Goal: Task Accomplishment & Management: Complete application form

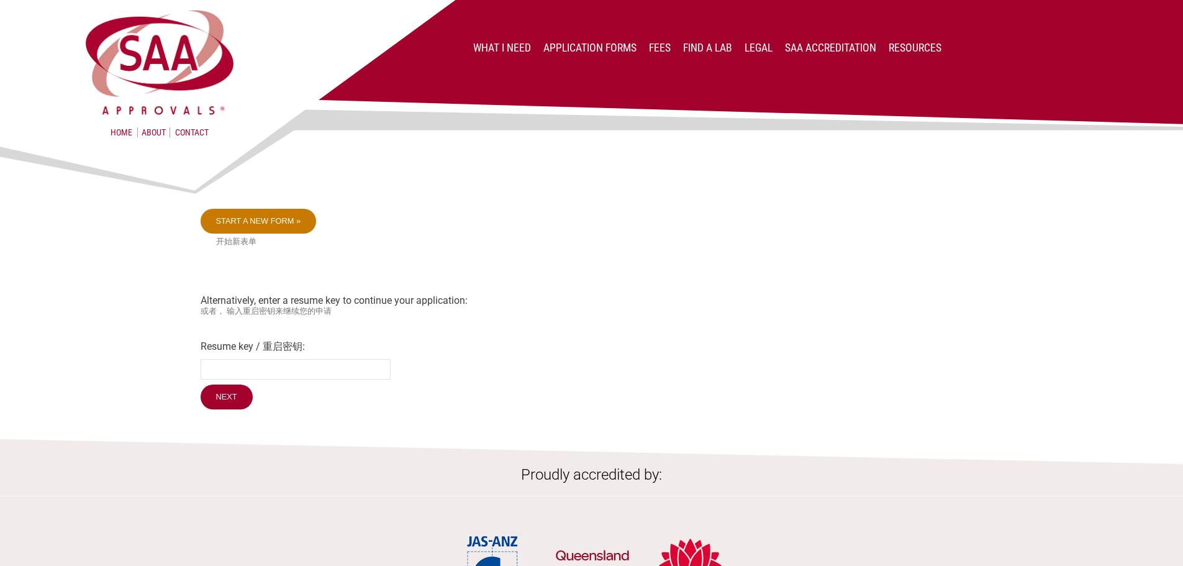
click at [253, 222] on link "Start a new form »" at bounding box center [259, 221] width 116 height 25
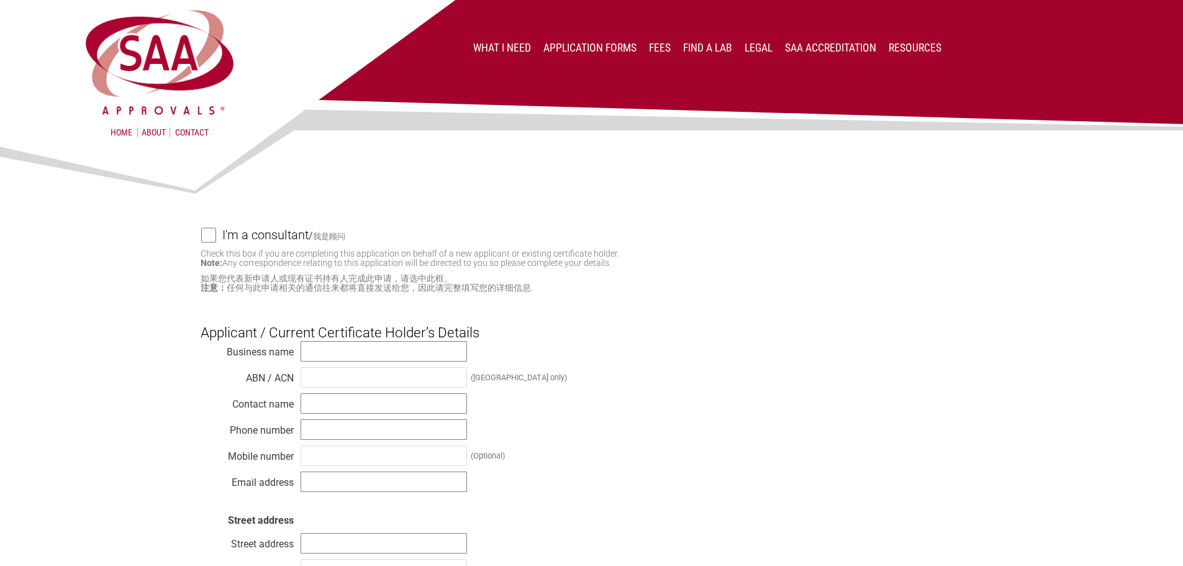
click at [206, 232] on input "I'm a consultant / 我是顾问" at bounding box center [208, 235] width 15 height 16
checkbox input "true"
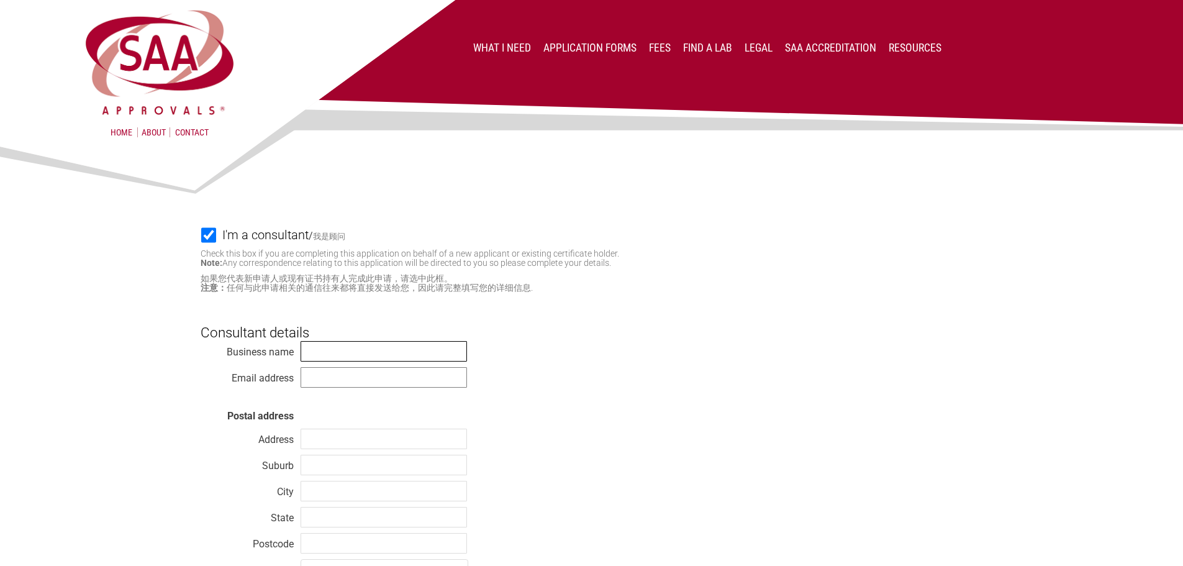
click at [324, 348] on input "text" at bounding box center [384, 351] width 166 height 20
type input "Vipac Engineers & Scientists Ltd"
type input "[PERSON_NAME][EMAIL_ADDRESS][DOMAIN_NAME]"
type input "[STREET_ADDRESS]"
type input "[GEOGRAPHIC_DATA]"
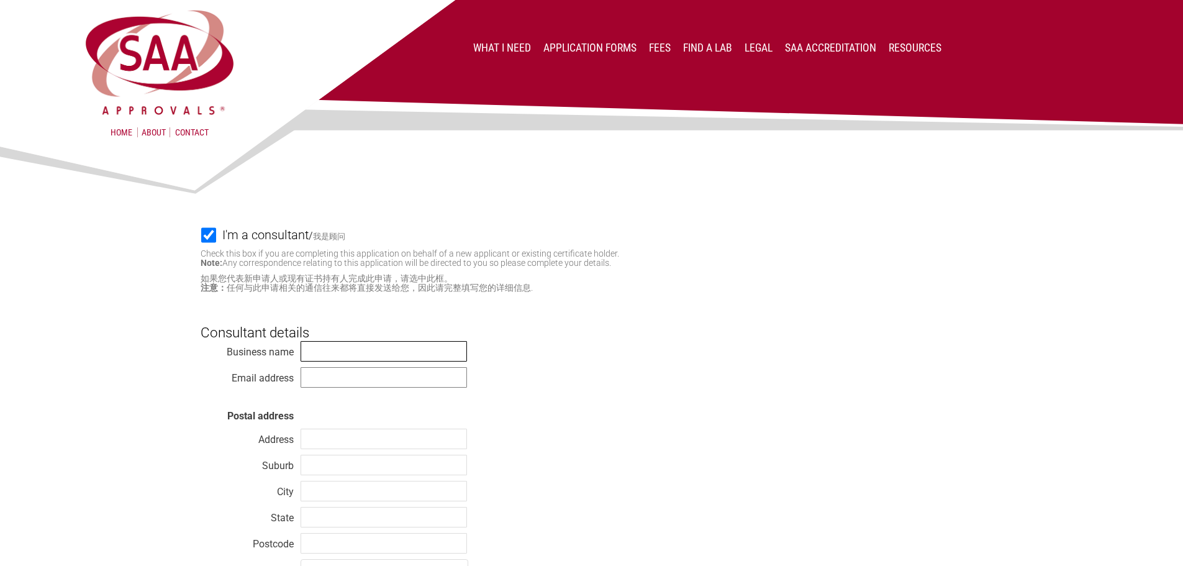
type input "[GEOGRAPHIC_DATA]"
type input "VIC"
type input "3207"
select select "[GEOGRAPHIC_DATA]"
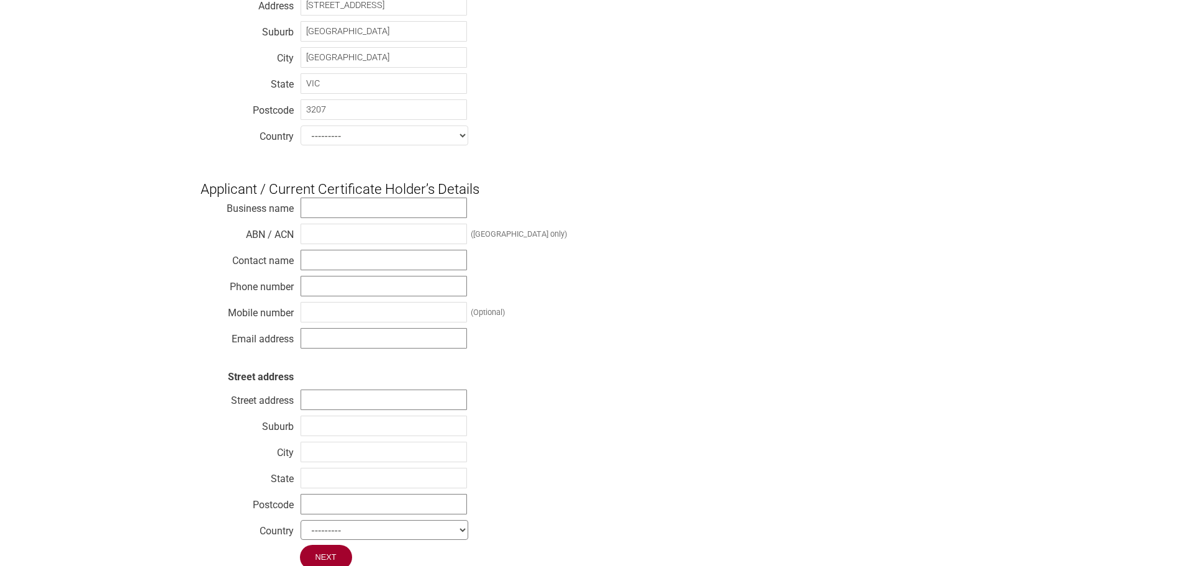
scroll to position [435, 0]
click at [336, 214] on input "text" at bounding box center [384, 206] width 166 height 20
click at [324, 210] on input "text" at bounding box center [384, 206] width 166 height 20
paste input "Lunarglow Mirrors Pty Ltd"
type input "Lunarglow Mirrors Pty Ltd"
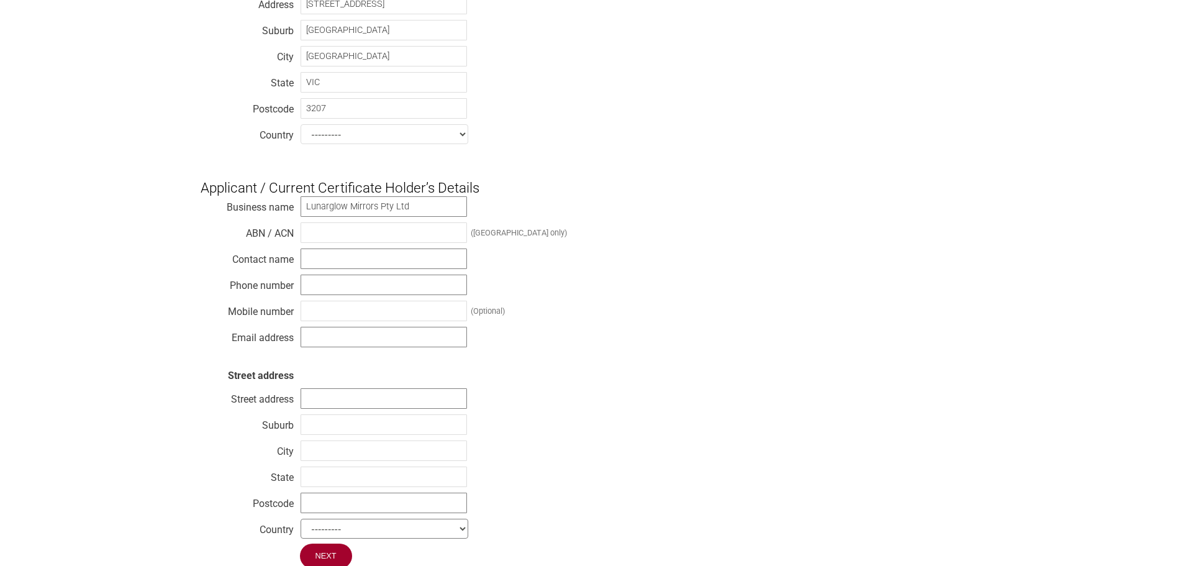
drag, startPoint x: 720, startPoint y: 286, endPoint x: 750, endPoint y: 298, distance: 31.5
click at [721, 286] on div "Business name Lunarglow Mirrors Pty Ltd ABN / ACN (Australia only) Contact name…" at bounding box center [592, 370] width 782 height 348
click at [335, 236] on input "text" at bounding box center [384, 232] width 166 height 20
paste input "66 680 883 729"
type input "66 680 883 729"
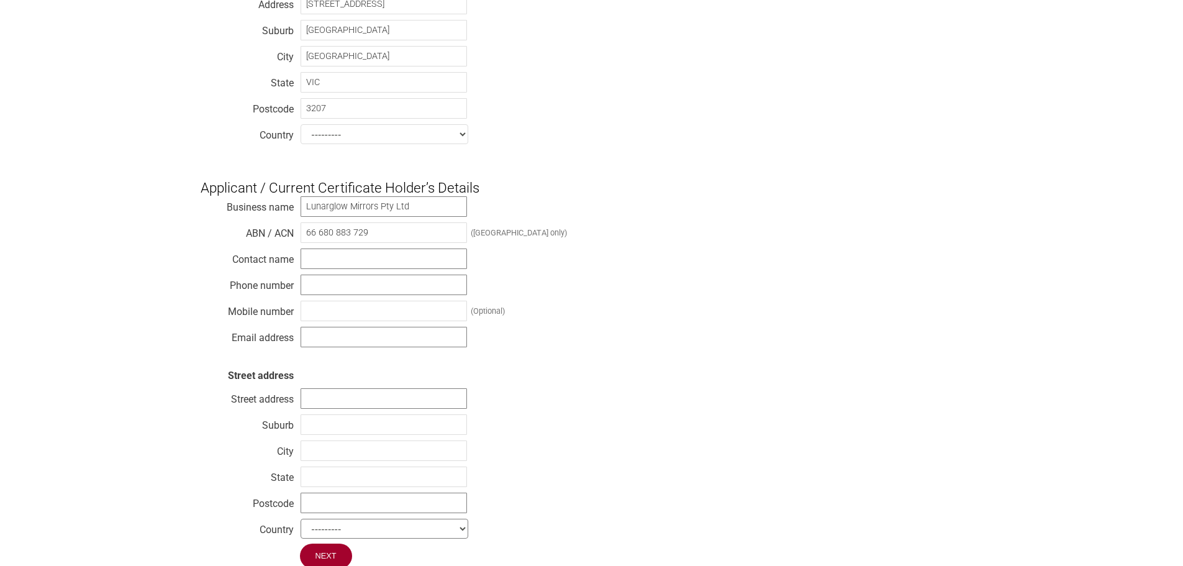
click at [686, 280] on div "Business name Lunarglow Mirrors Pty Ltd ABN / ACN 66 680 883 729 (Australia onl…" at bounding box center [592, 370] width 782 height 348
click at [310, 268] on input "text" at bounding box center [384, 258] width 166 height 20
paste input "[PERSON_NAME]"
type input "[PERSON_NAME]"
click at [623, 302] on div "Business name Lunarglow Mirrors Pty Ltd ABN / ACN 66 680 883 729 (Australia onl…" at bounding box center [592, 370] width 782 height 348
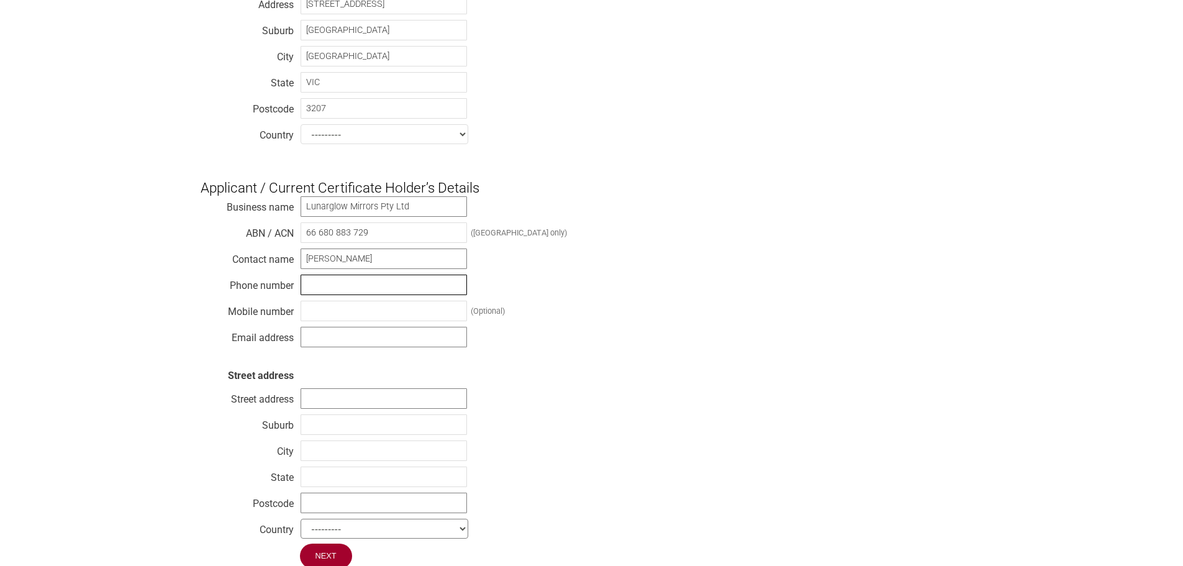
click at [306, 293] on input "text" at bounding box center [384, 284] width 166 height 20
paste input "[PHONE_NUMBER]"
type input "[PHONE_NUMBER]"
click at [342, 321] on input "text" at bounding box center [384, 311] width 166 height 20
paste input "[PHONE_NUMBER]"
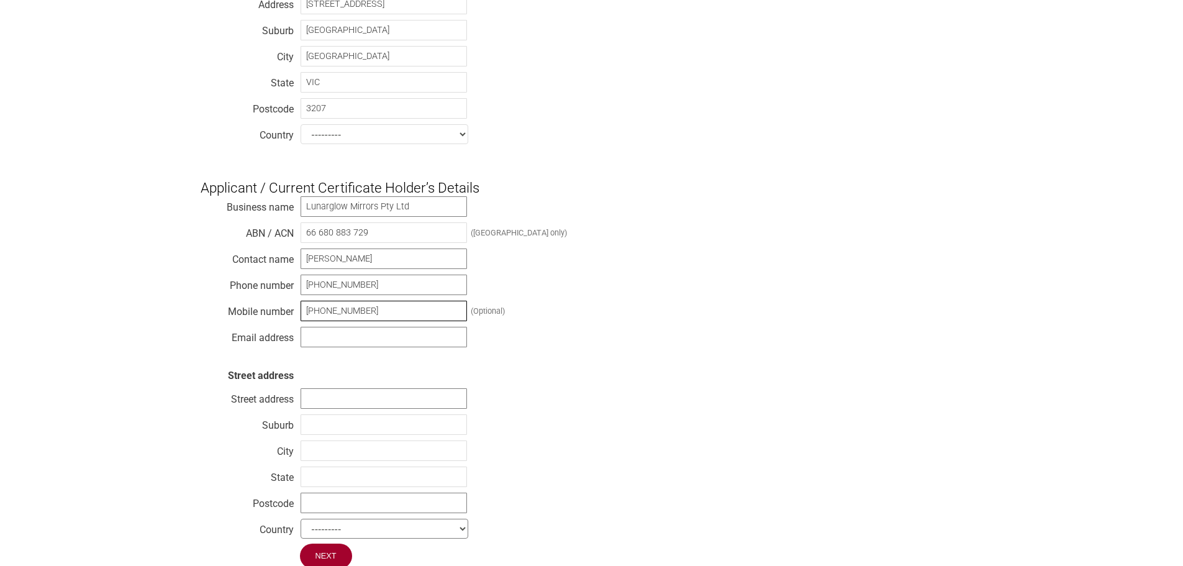
type input "[PHONE_NUMBER]"
click at [612, 371] on div "Business name Lunarglow Mirrors Pty Ltd ABN / ACN 66 680 883 729 (Australia onl…" at bounding box center [592, 370] width 782 height 348
click at [329, 347] on input "text" at bounding box center [384, 337] width 166 height 20
paste input "[EMAIL_ADDRESS][DOMAIN_NAME]"
type input "[EMAIL_ADDRESS][DOMAIN_NAME]"
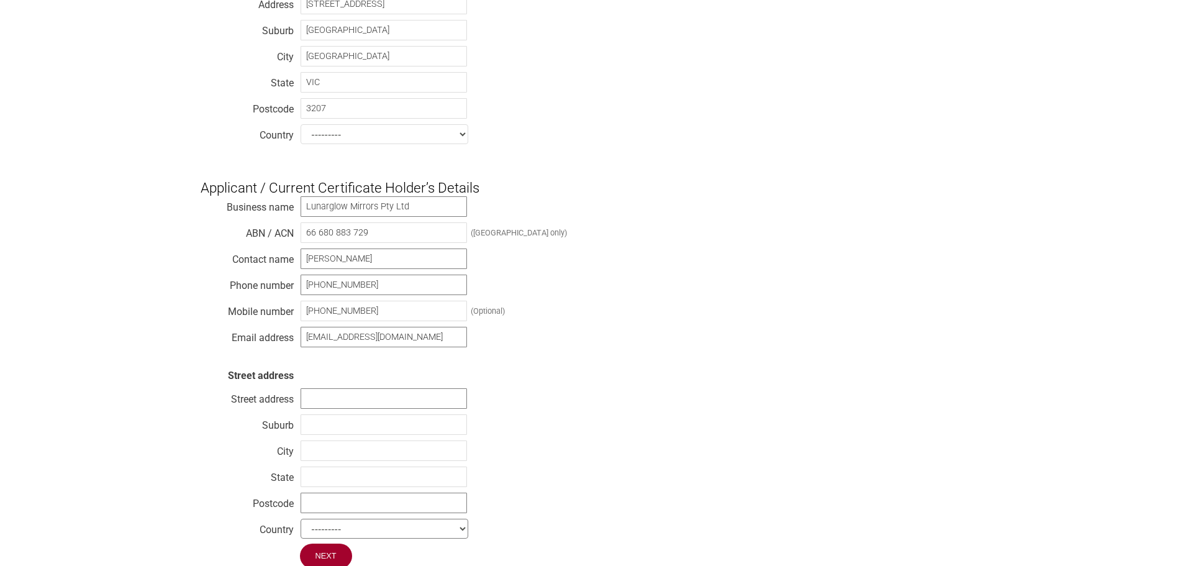
click at [657, 427] on div "Business name Lunarglow Mirrors Pty Ltd ABN / ACN 66 680 883 729 (Australia onl…" at bounding box center [592, 370] width 782 height 348
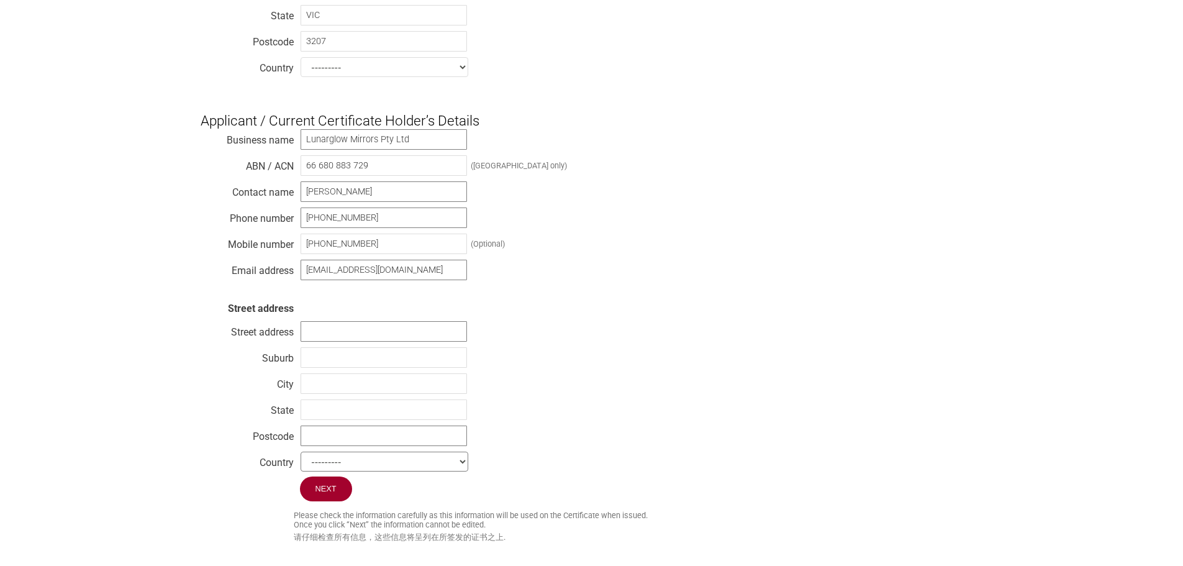
scroll to position [621, 0]
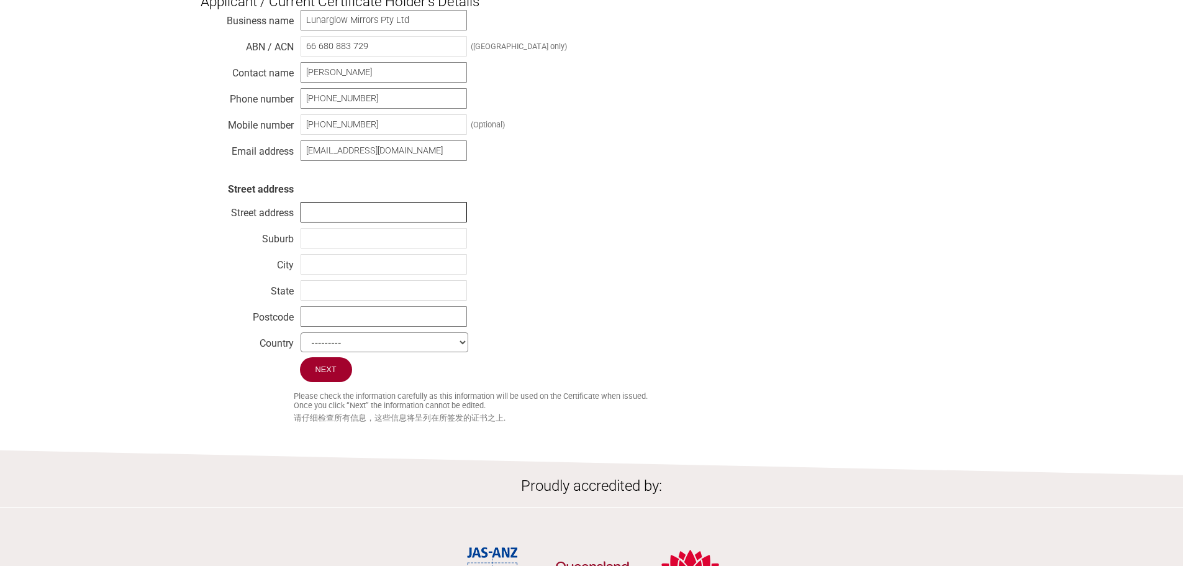
click at [340, 222] on input "text" at bounding box center [384, 212] width 166 height 20
paste input "[STREET_ADDRESS],"
type input "[STREET_ADDRESS],"
click at [325, 273] on input "text" at bounding box center [384, 264] width 166 height 20
click at [314, 248] on input "text" at bounding box center [384, 238] width 166 height 20
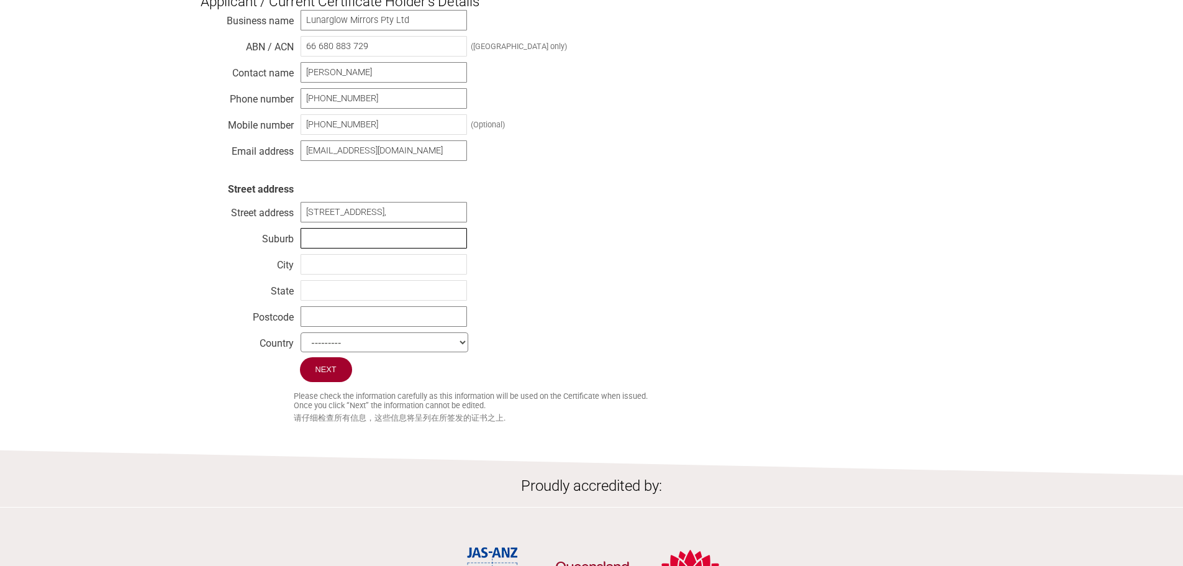
paste input "[US_STATE]"
click at [641, 279] on div "Business name Lunarglow Mirrors Pty Ltd ABN / ACN 66 680 883 729 (Australia onl…" at bounding box center [592, 183] width 782 height 348
click at [402, 248] on input "[US_STATE]" at bounding box center [384, 238] width 166 height 20
type input "[US_STATE]"
click at [319, 301] on input "text" at bounding box center [384, 290] width 166 height 20
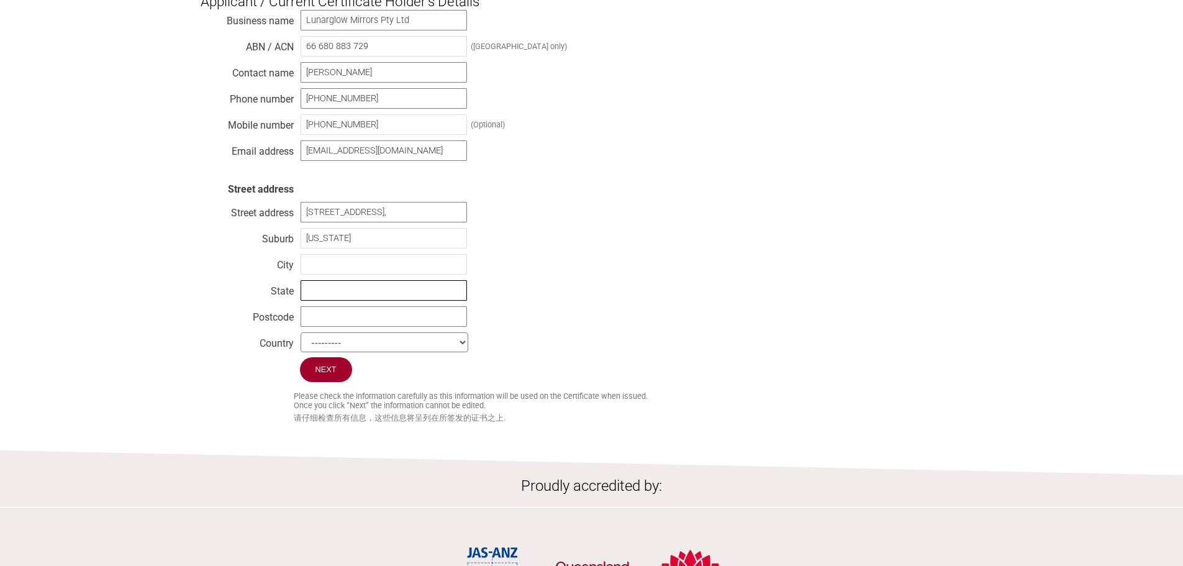
type input "[GEOGRAPHIC_DATA]"
type input "Olympic Park, Sydney"
type input "2127"
select select "[GEOGRAPHIC_DATA]"
drag, startPoint x: 400, startPoint y: 276, endPoint x: 299, endPoint y: 282, distance: 101.4
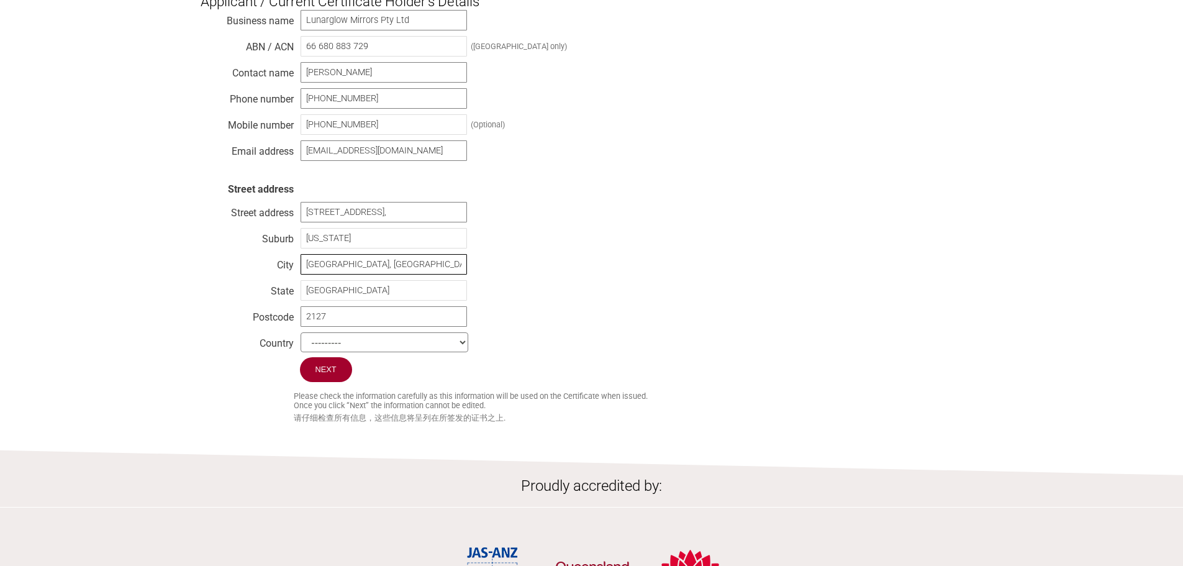
click at [299, 282] on div "Business name Lunarglow Mirrors Pty Ltd ABN / ACN 66 680 883 729 (Australia onl…" at bounding box center [592, 183] width 782 height 348
drag, startPoint x: 352, startPoint y: 330, endPoint x: 293, endPoint y: 326, distance: 59.7
click at [293, 326] on div "Business name Lunarglow Mirrors Pty Ltd ABN / ACN 66 680 883 729 (Australia onl…" at bounding box center [592, 183] width 782 height 348
type input "2250"
click at [559, 381] on div "Next" at bounding box center [592, 371] width 782 height 28
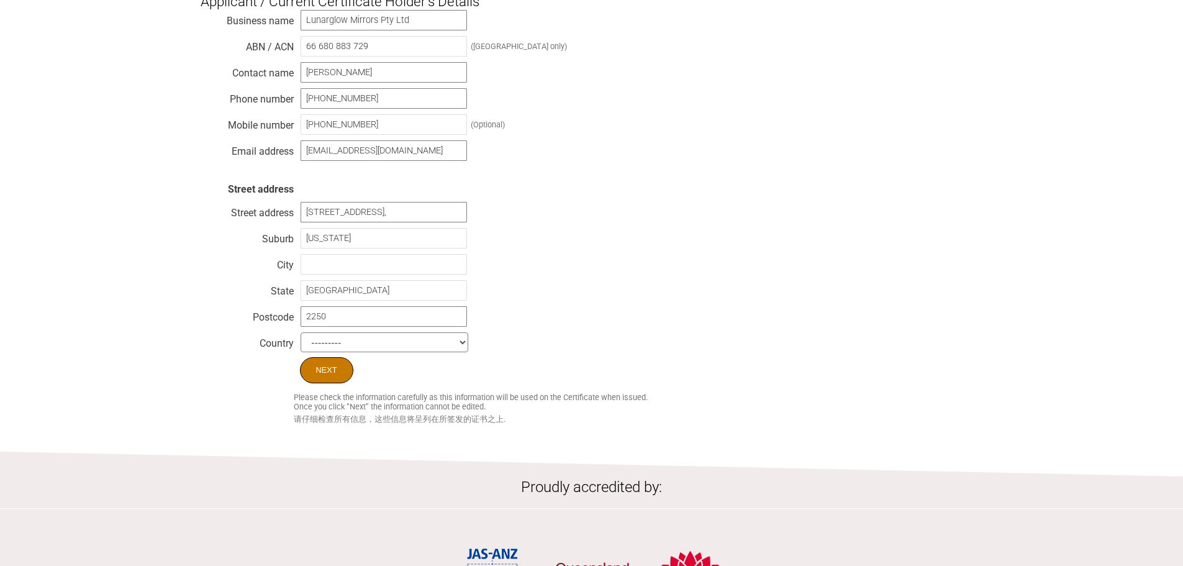
click at [328, 383] on input "Next" at bounding box center [326, 370] width 53 height 26
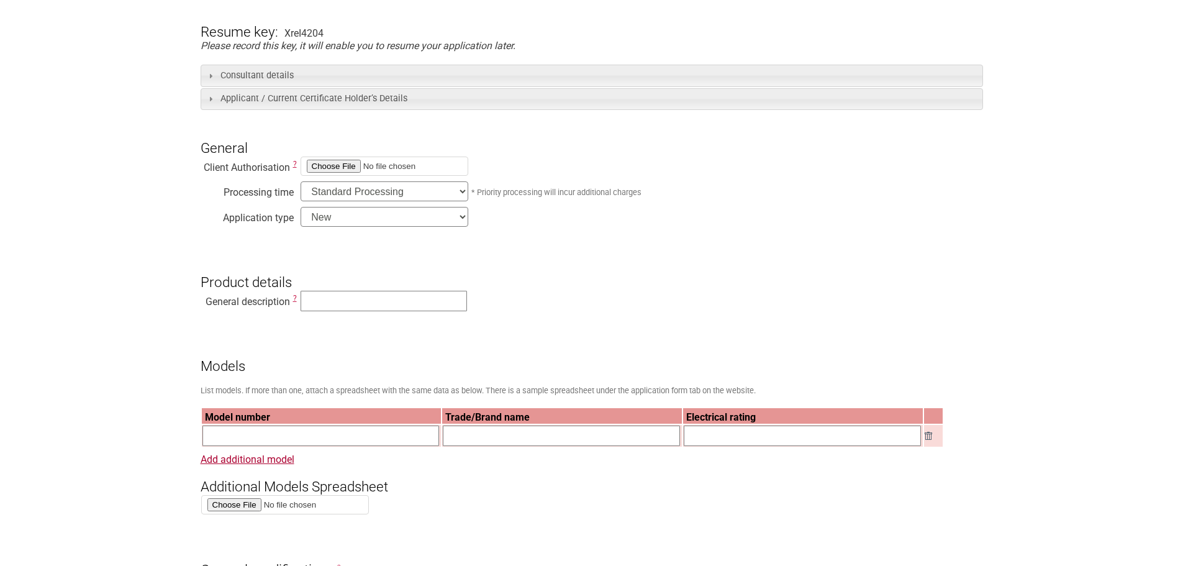
scroll to position [186, 0]
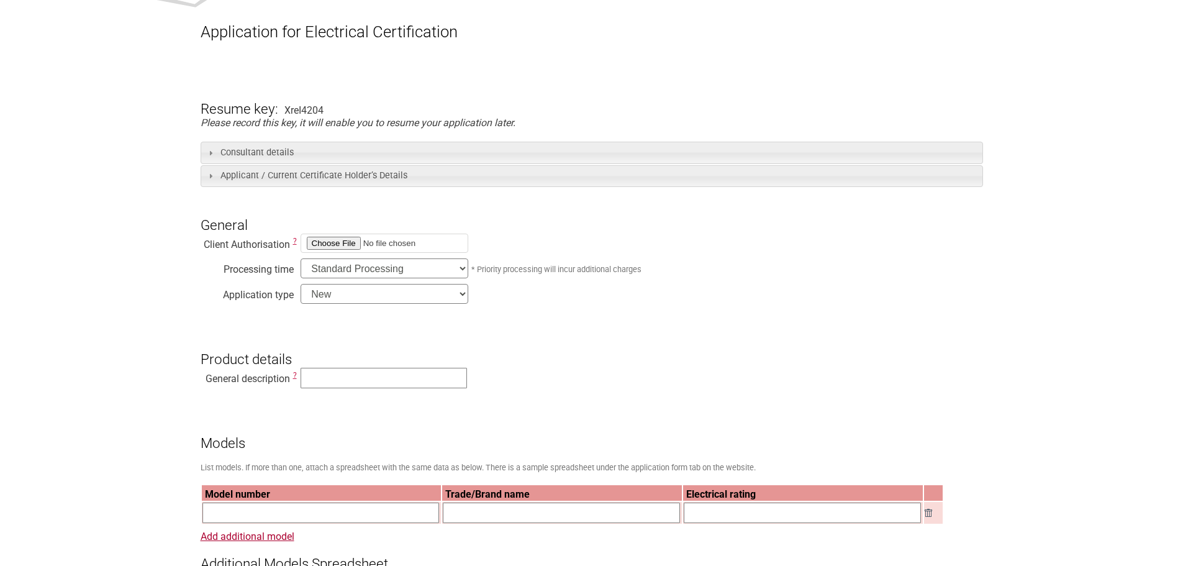
click at [329, 245] on input "file" at bounding box center [385, 243] width 168 height 19
type input "C:\fakepath\Authority letter - Vipac to SAA.pdf"
click at [409, 296] on select "New Modification Renewal Co-licence" at bounding box center [385, 294] width 168 height 20
click at [439, 269] on select "Standard Processing Priority Processing (24 hours)" at bounding box center [385, 268] width 168 height 20
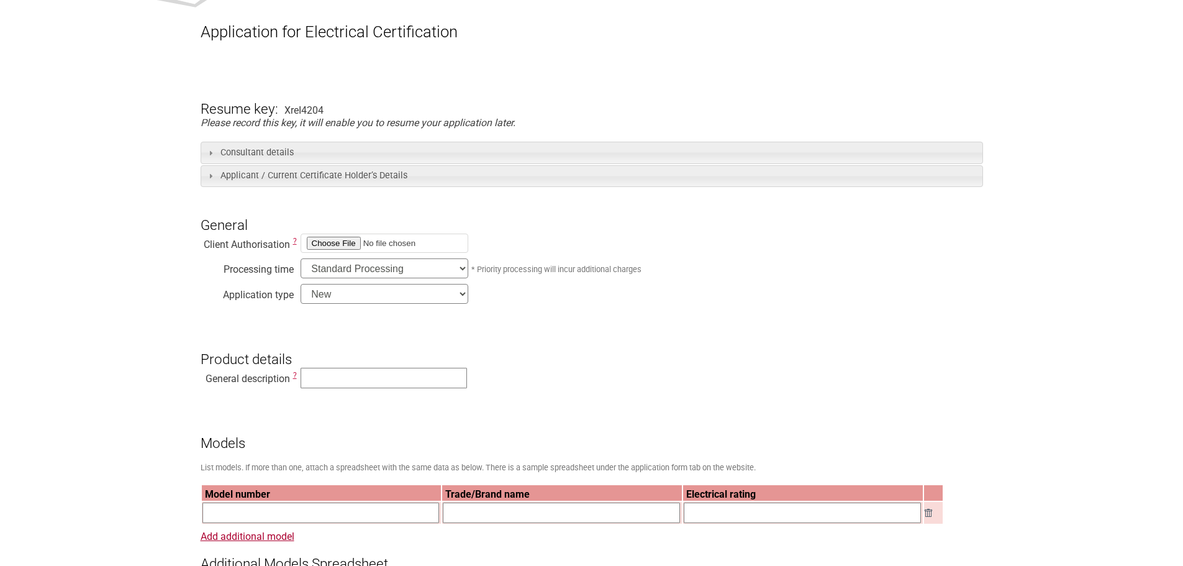
drag, startPoint x: 664, startPoint y: 391, endPoint x: 671, endPoint y: 387, distance: 8.3
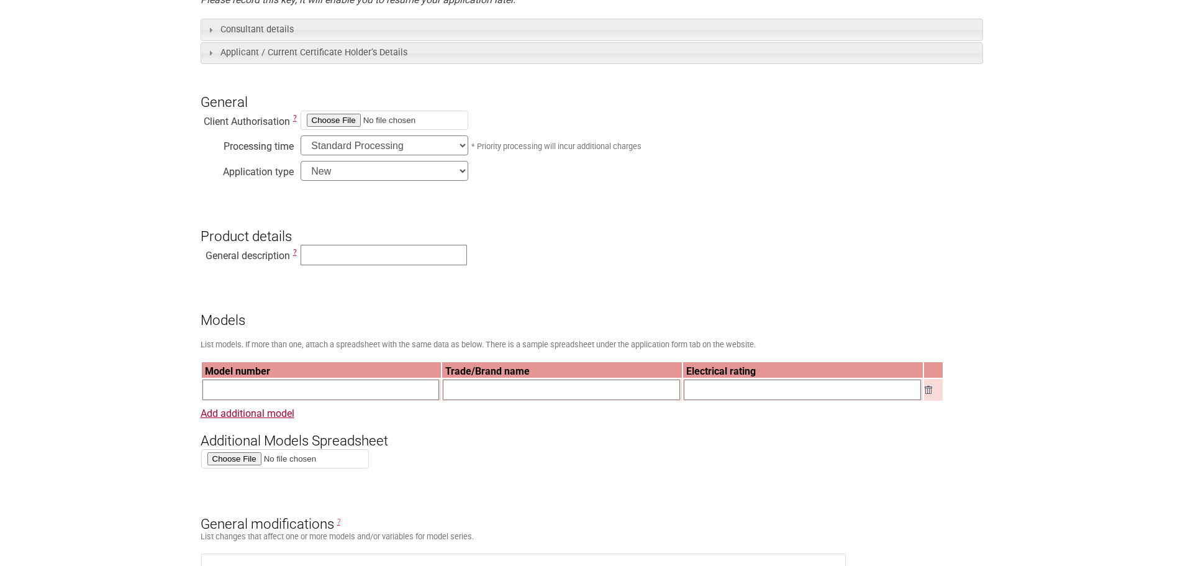
scroll to position [311, 0]
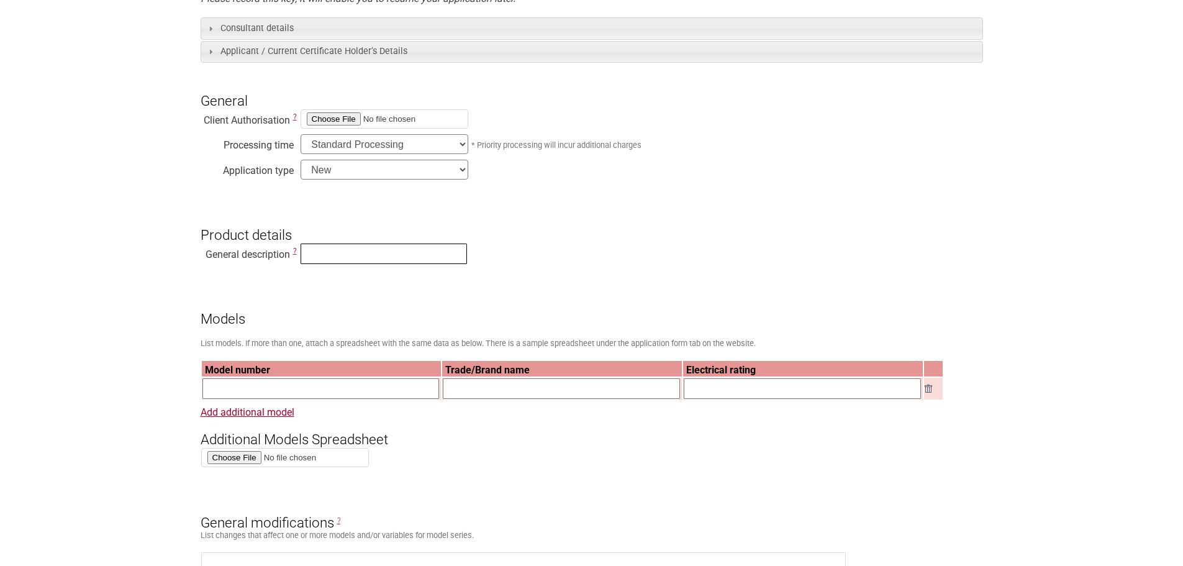
click at [361, 256] on input "text" at bounding box center [384, 253] width 166 height 20
paste input "LED Mirror"
type input "LED Mirror"
click at [305, 396] on input "text" at bounding box center [320, 388] width 237 height 20
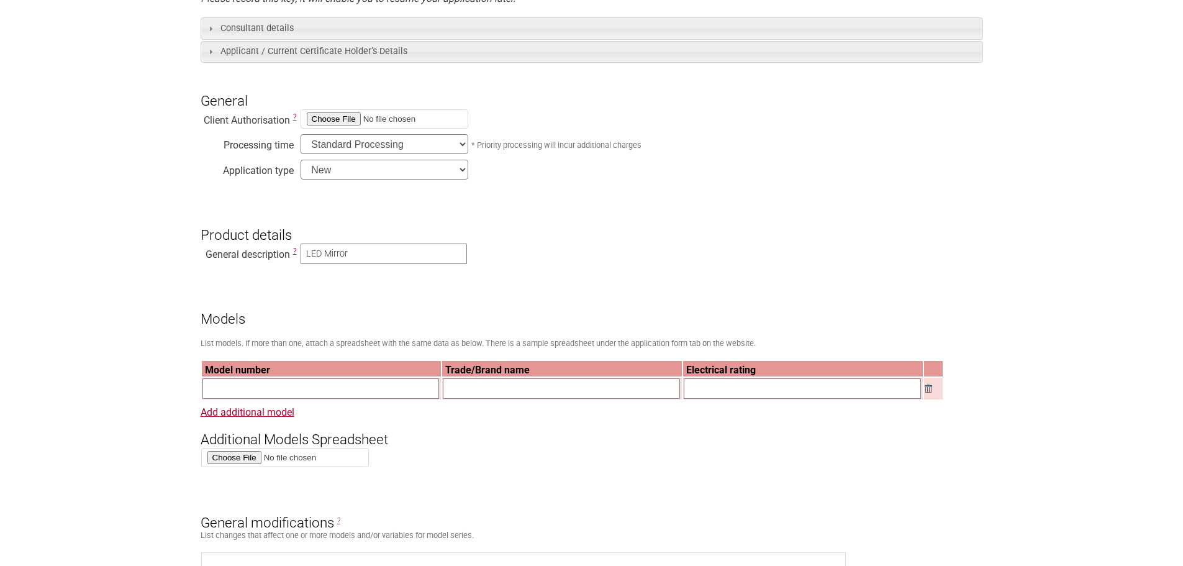
paste input "30E-25-0245-TRP-115110-0"
type input "30E-25-0245-TRP-115110-0"
drag, startPoint x: 335, startPoint y: 388, endPoint x: 142, endPoint y: 386, distance: 193.1
click at [266, 390] on input "text" at bounding box center [320, 388] width 237 height 20
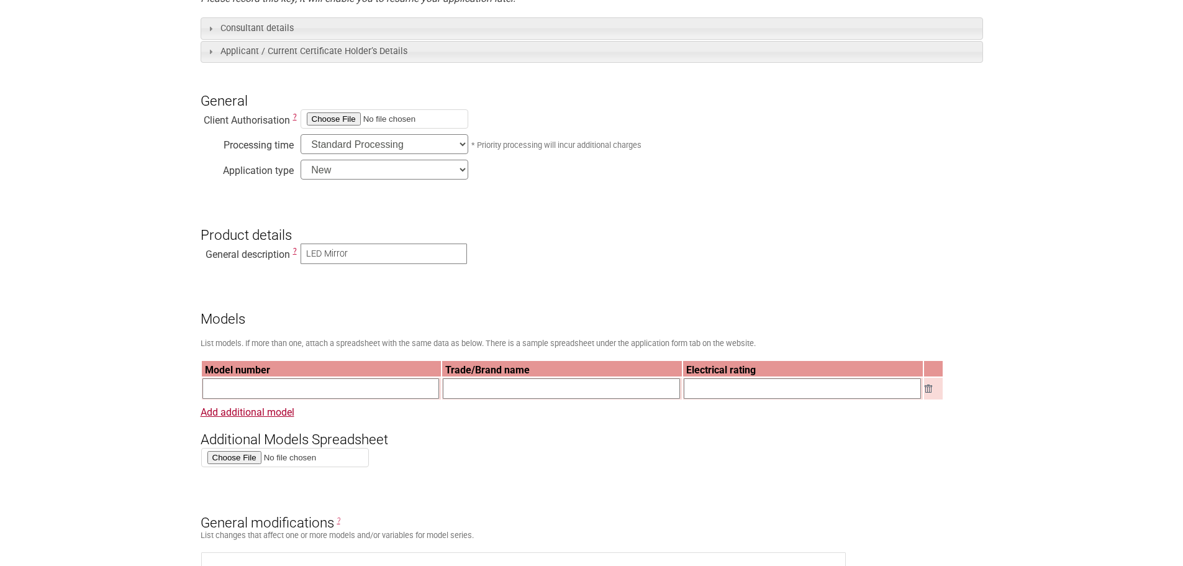
paste input "NOMV01,"
type input "NOMV01,"
click at [242, 415] on link "Add additional model" at bounding box center [248, 412] width 94 height 12
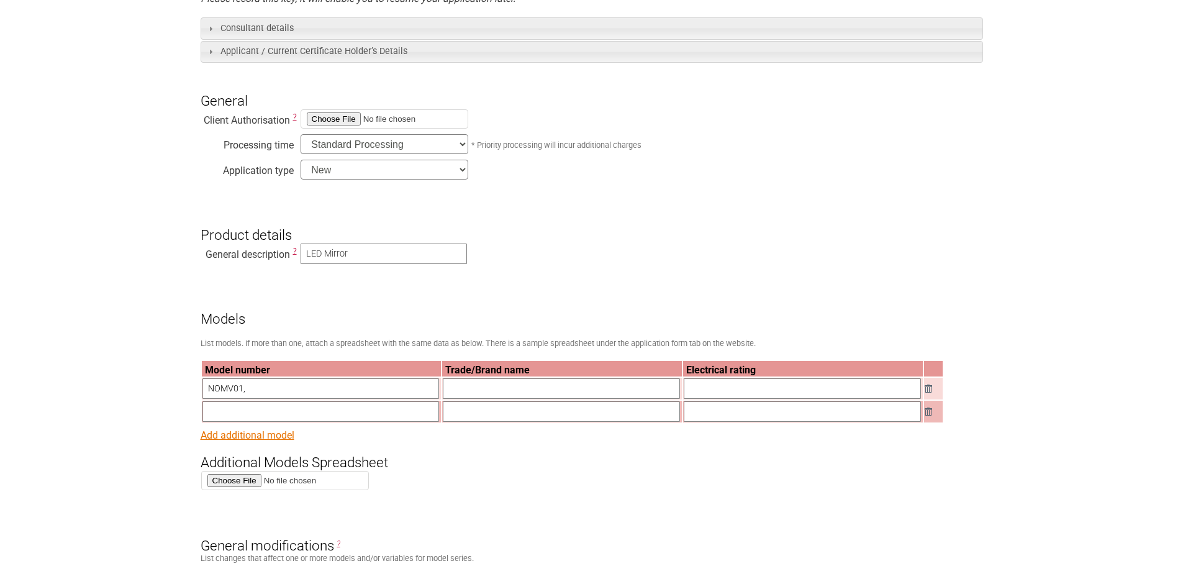
click at [240, 441] on link "Add additional model" at bounding box center [248, 435] width 94 height 12
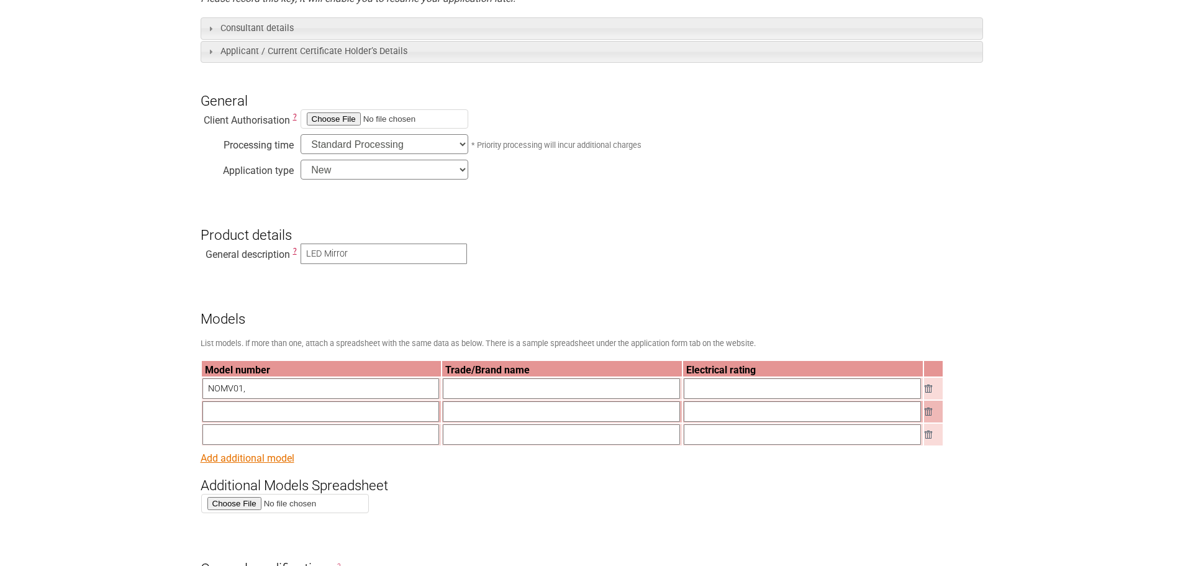
click at [240, 463] on link "Add additional model" at bounding box center [248, 458] width 94 height 12
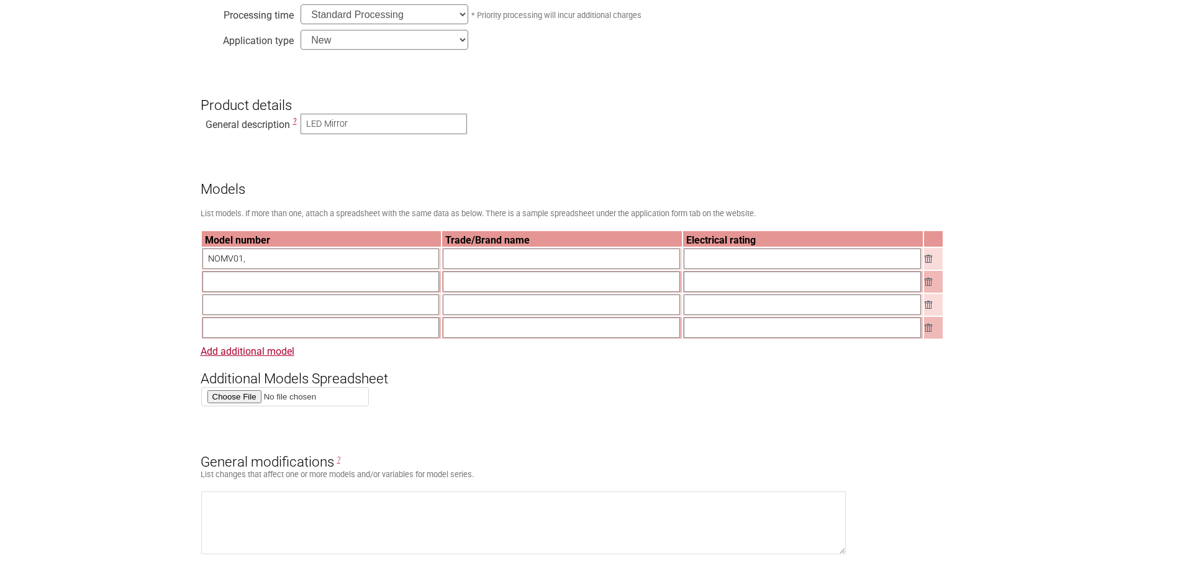
scroll to position [497, 0]
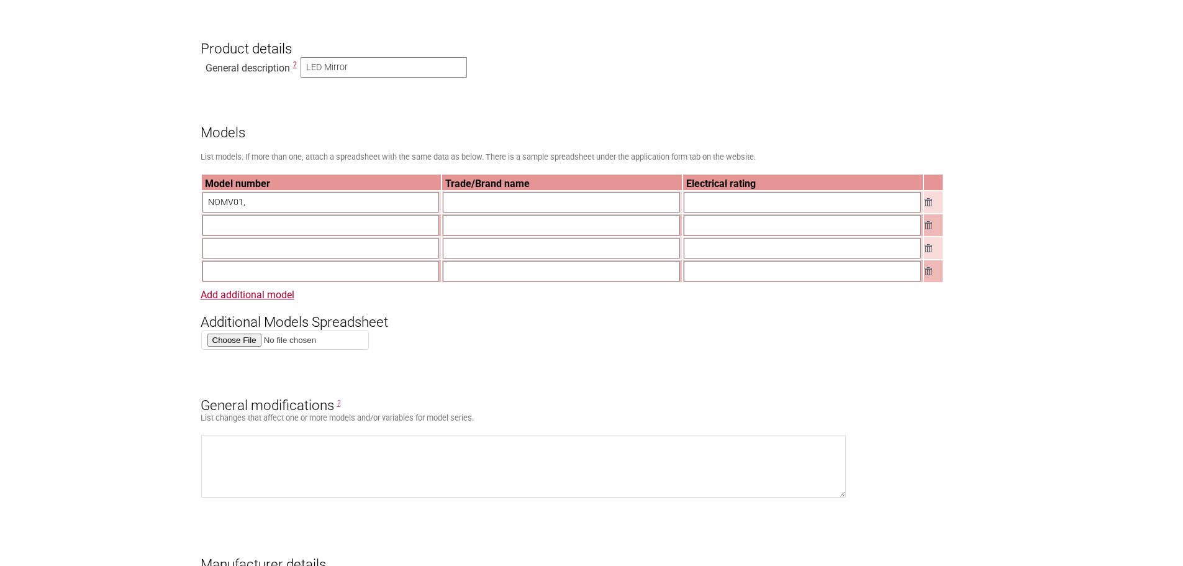
click at [243, 225] on input "text" at bounding box center [320, 225] width 237 height 20
paste input "ARMV01,"
type input "ARMV01,"
click at [235, 251] on input "text" at bounding box center [320, 248] width 237 height 20
paste input "ERMV01"
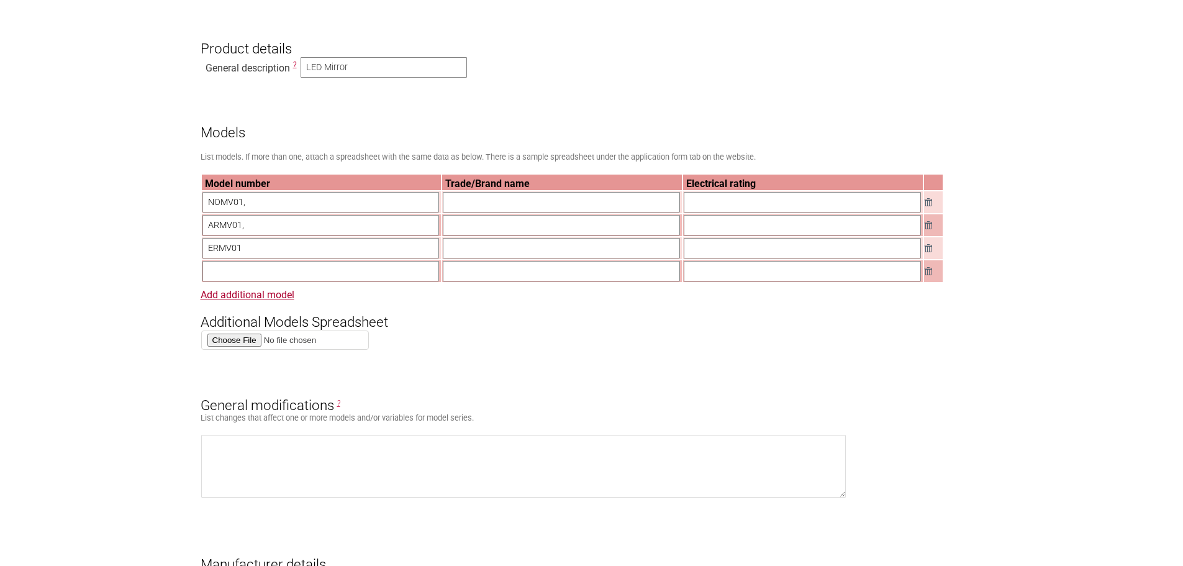
type input "ERMV01"
click at [242, 276] on input "text" at bounding box center [320, 271] width 237 height 20
paste input "AAMV01"
type input "AAMV01"
click at [287, 228] on input "ARMV01," at bounding box center [320, 225] width 237 height 20
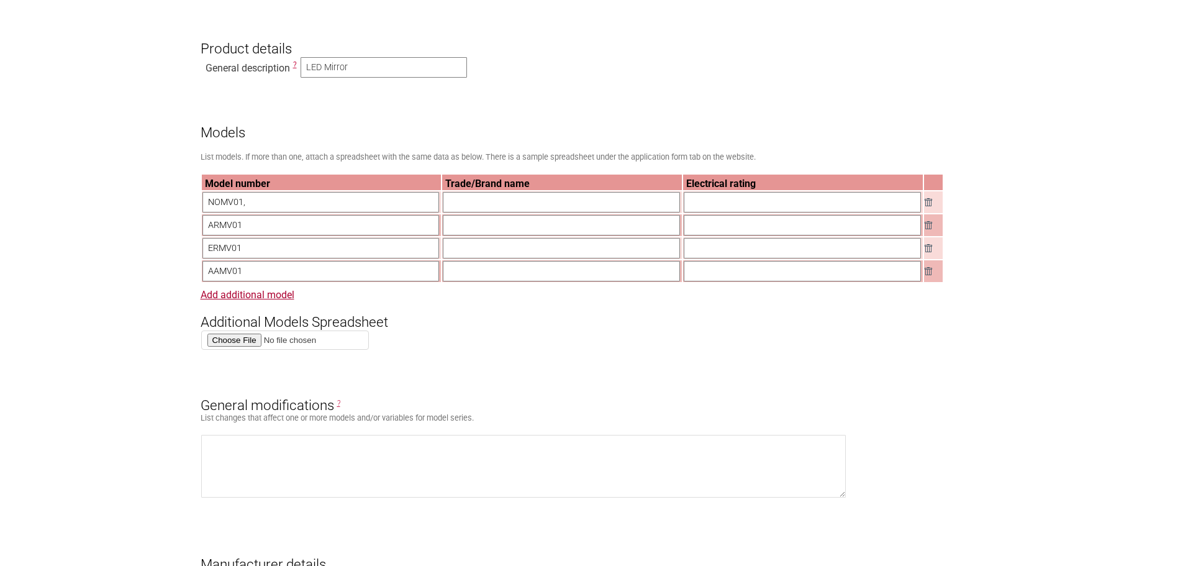
type input "ARMV01"
click at [280, 209] on input "NOMV01," at bounding box center [320, 202] width 237 height 20
type input "NOMV01"
click at [506, 204] on input "text" at bounding box center [561, 202] width 237 height 20
paste input "Lunarglow Mirrors"
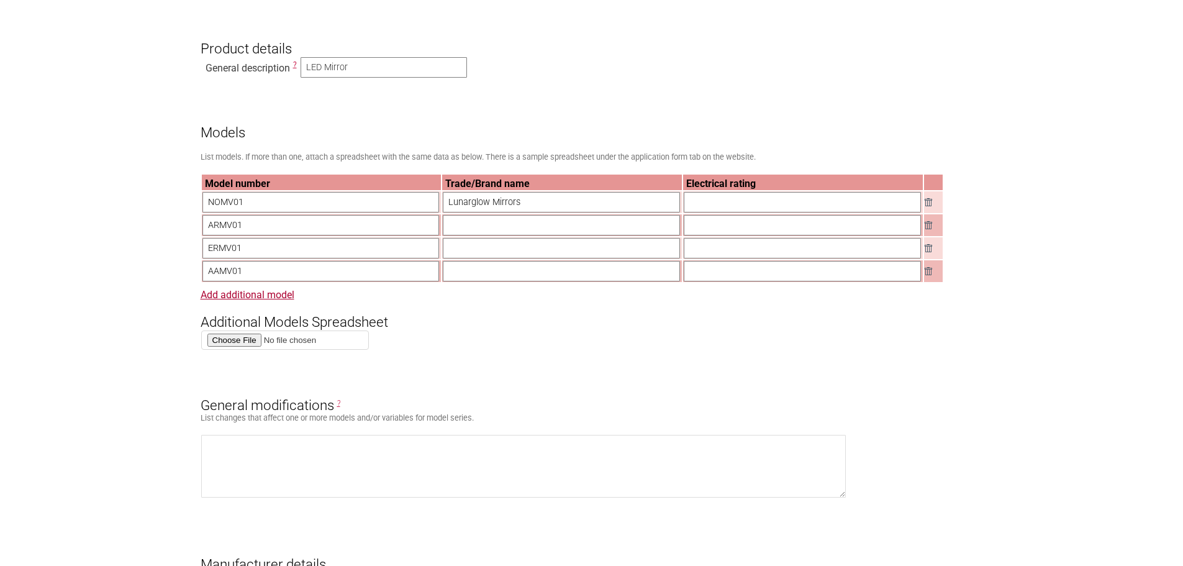
type input "Lunarglow Mirrors"
click at [483, 231] on input "text" at bounding box center [561, 225] width 237 height 20
paste input "Lunarglow Mirrors"
type input "Lunarglow Mirrors"
click at [478, 251] on input "text" at bounding box center [561, 248] width 237 height 20
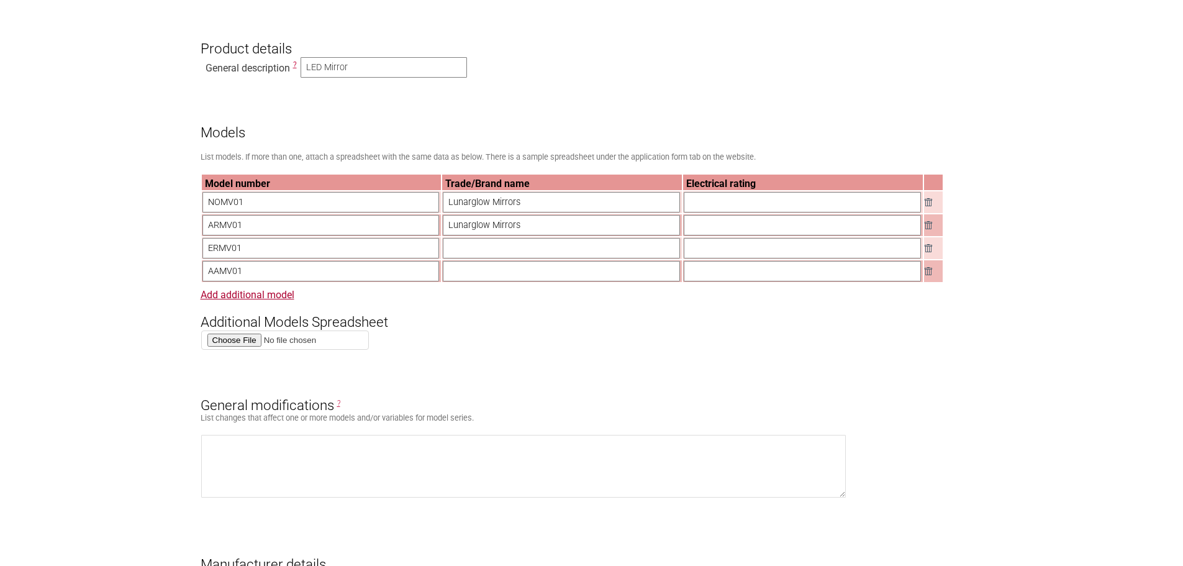
paste input "Lunarglow Mirrors"
type input "Lunarglow Mirrors"
click at [479, 275] on input "text" at bounding box center [561, 271] width 237 height 20
paste input "Lunarglow Mirrors"
type input "Lunarglow Mirrors"
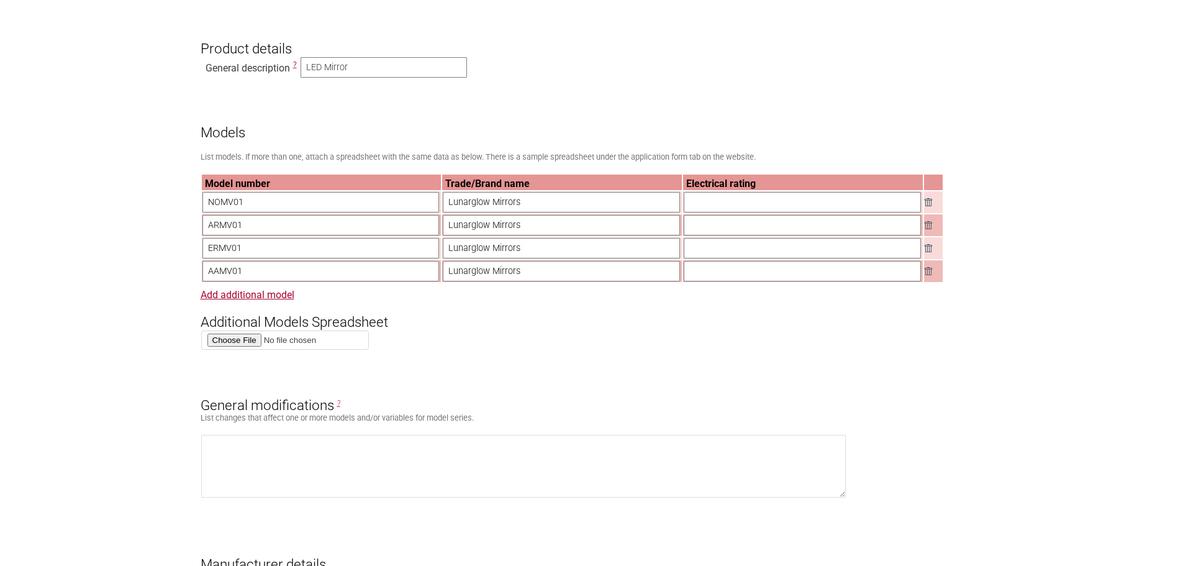
click at [722, 197] on input "text" at bounding box center [802, 202] width 237 height 20
paste input "220-240V~, 50Hz, 45W, Ta: 25˚C, IP24, Class II"
type input "220-240V~, 50Hz, 45W, Ta: 25˚C, IP24, Class II"
click at [714, 229] on input "text" at bounding box center [802, 225] width 237 height 20
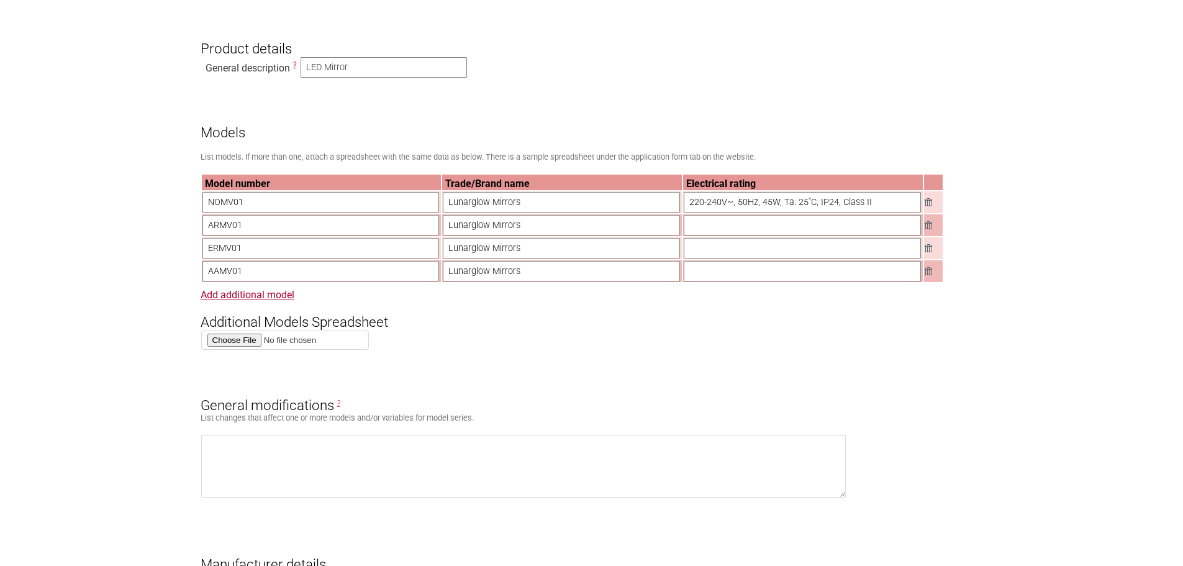
paste input "220-240V~, 50Hz, 45W, Ta: 25˚C, IP24, Class II"
type input "220-240V~, 50Hz, 45W, Ta: 25˚C, IP24, Class II"
click at [722, 256] on input "text" at bounding box center [802, 248] width 237 height 20
paste input "220-240V~, 50Hz, 45W, Ta: 25˚C, IP24, Class II"
type input "220-240V~, 50Hz, 45W, Ta: 25˚C, IP24, Class II"
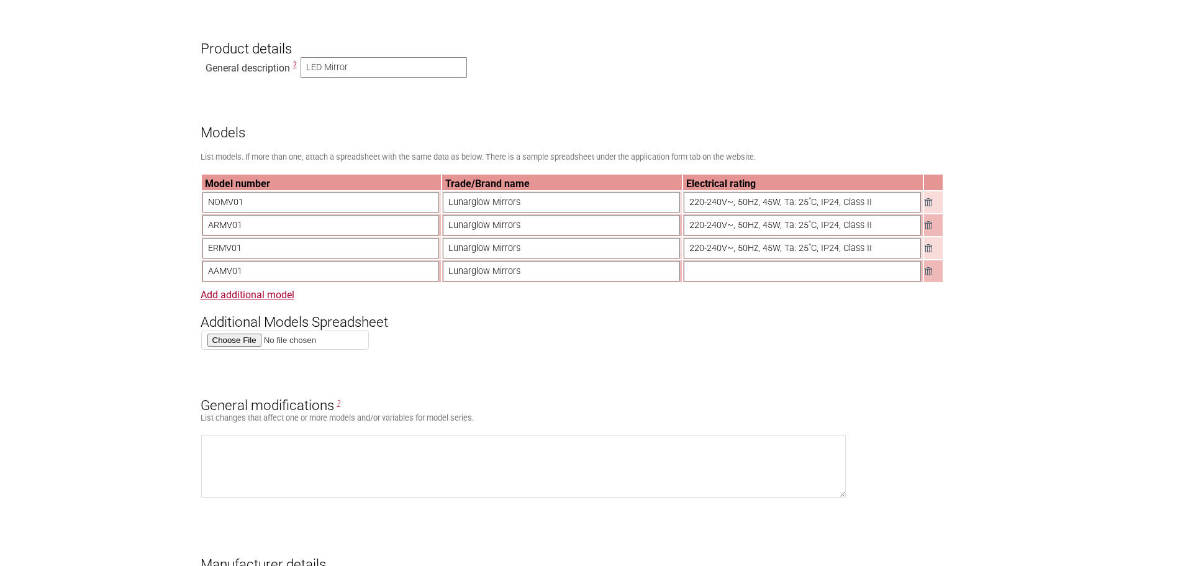
click at [720, 274] on input "text" at bounding box center [802, 271] width 237 height 20
paste input "220-240V~, 50Hz, 45W, Ta: 25˚C, IP24, Class II"
type input "220-240V~, 50Hz, 45W, Ta: 25˚C, IP24, Class II"
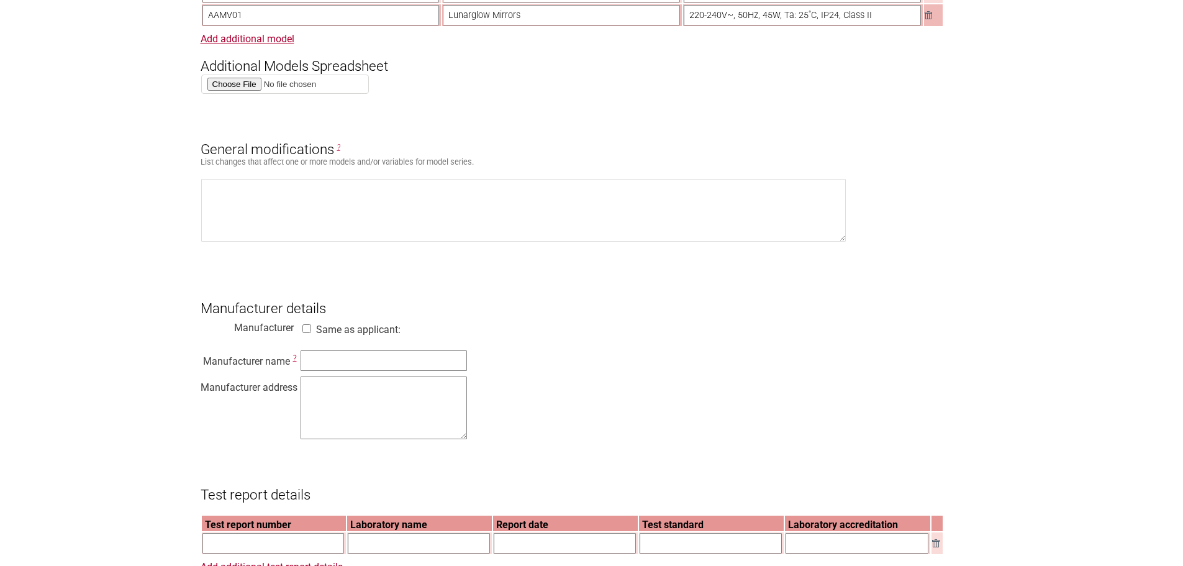
scroll to position [807, 0]
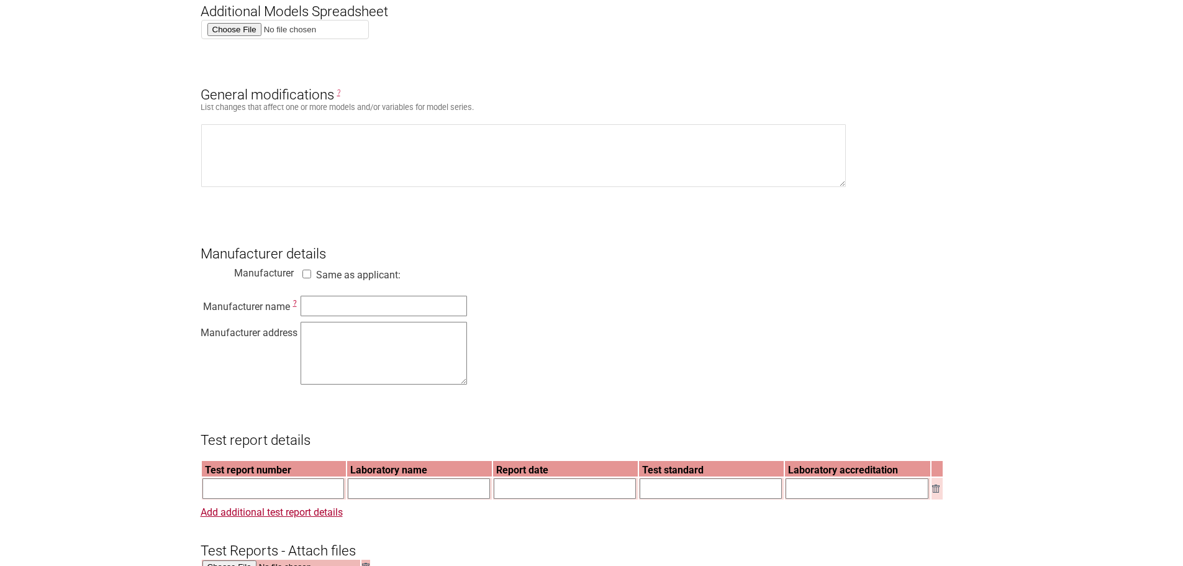
click at [310, 278] on input "Same as applicant:" at bounding box center [307, 274] width 12 height 9
checkbox input "true"
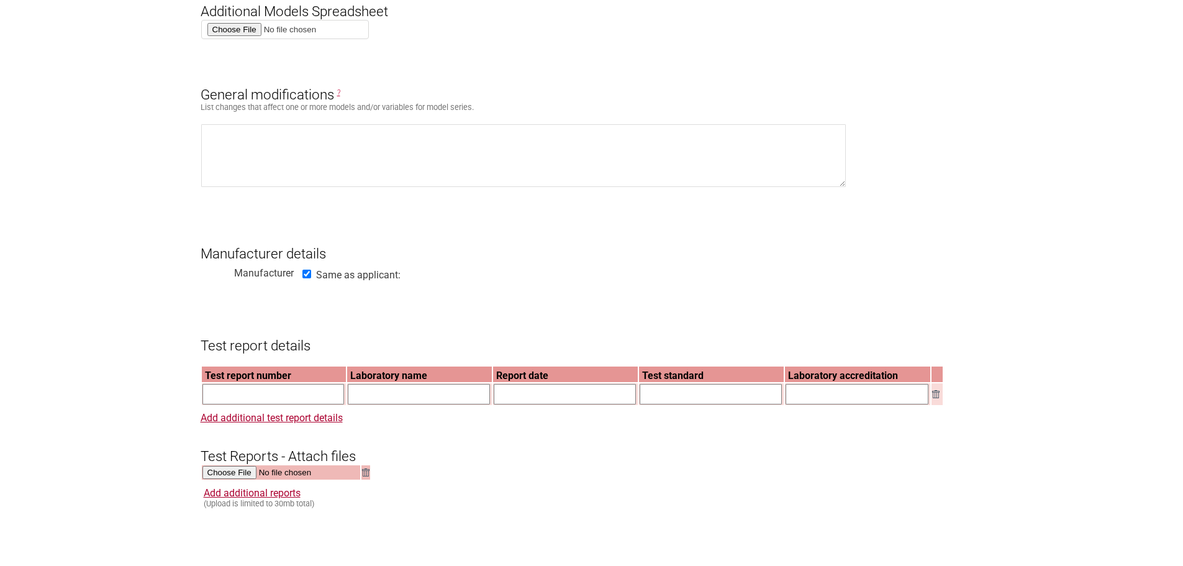
click at [270, 404] on input "text" at bounding box center [273, 394] width 142 height 20
paste input "30E-25-0245-TRP-115110-0"
type input "30E-25-0245-TRP-115110-0"
click at [522, 443] on h3 "Test Reports - Attach files" at bounding box center [592, 445] width 782 height 37
click at [392, 404] on input "text" at bounding box center [419, 394] width 142 height 20
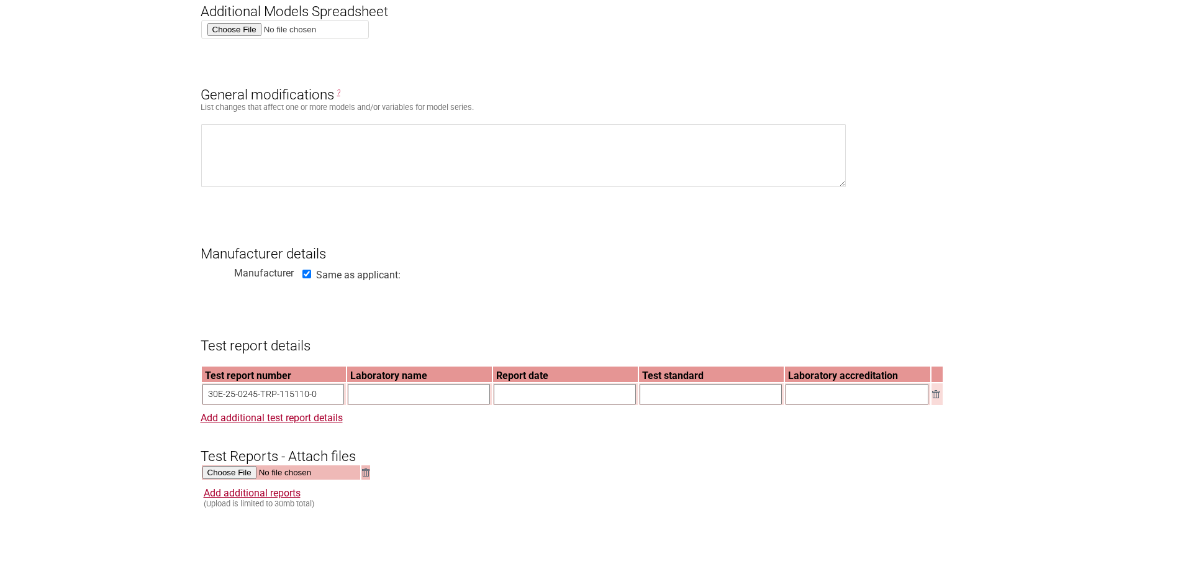
type input "Vipac Engineers & Scientists Ltd"
click at [530, 398] on input "text" at bounding box center [565, 394] width 142 height 20
type input "[DATE]"
click at [649, 404] on input "text" at bounding box center [711, 394] width 142 height 20
paste input "AS/NZS 60598.2.1:2014 + A1:2016 + A2:2019"
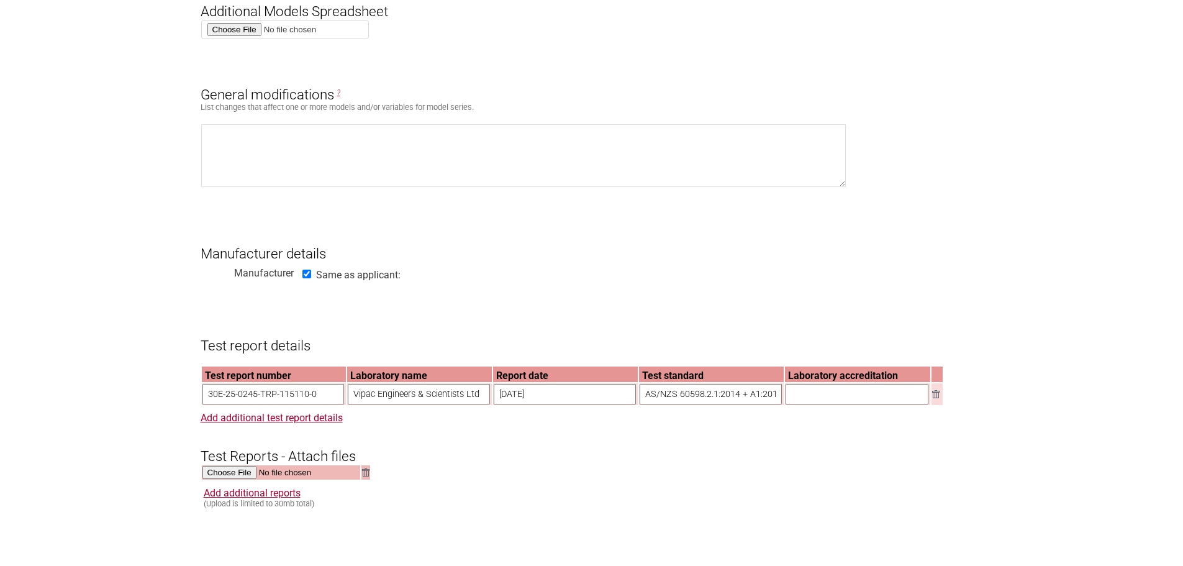
scroll to position [0, 48]
click at [773, 404] on input "AS/NZS 60598.2.1:2014 + A1:2016 + A2:2019" at bounding box center [711, 394] width 142 height 20
click at [769, 404] on input "AS/NZS 60598.2.1:2014 + A1:2016 + A2:2019" at bounding box center [711, 394] width 142 height 20
click at [770, 404] on input "AS/NZS 60598.2.1:2014 + A1:2016 + A2:2019" at bounding box center [711, 394] width 142 height 20
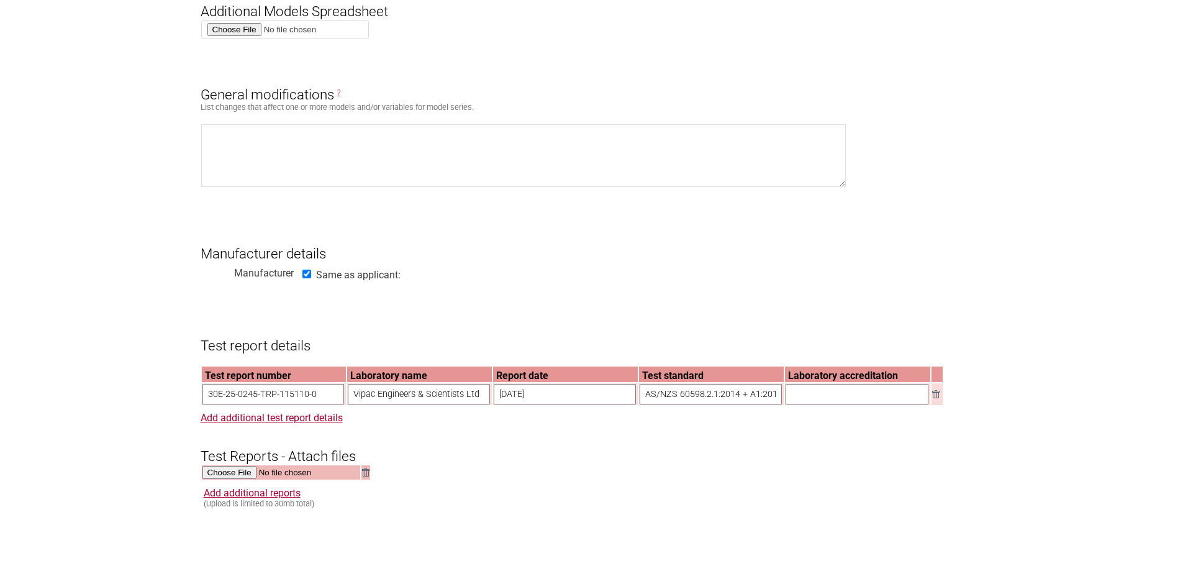
click at [769, 404] on input "AS/NZS 60598.2.1:2014 + A1:2016 + A2:2019," at bounding box center [711, 394] width 142 height 20
drag, startPoint x: 666, startPoint y: 405, endPoint x: 624, endPoint y: 402, distance: 42.3
click at [611, 404] on tr "30E-25-0245-TRP-115110-0 Vipac Engineers & Scientists Ltd [DATE] AS/NZS 60598.2…" at bounding box center [572, 394] width 741 height 22
click at [666, 404] on input "AS/NZS 60598.2.1:2014 + A1:2016 + A2:2019," at bounding box center [711, 394] width 142 height 20
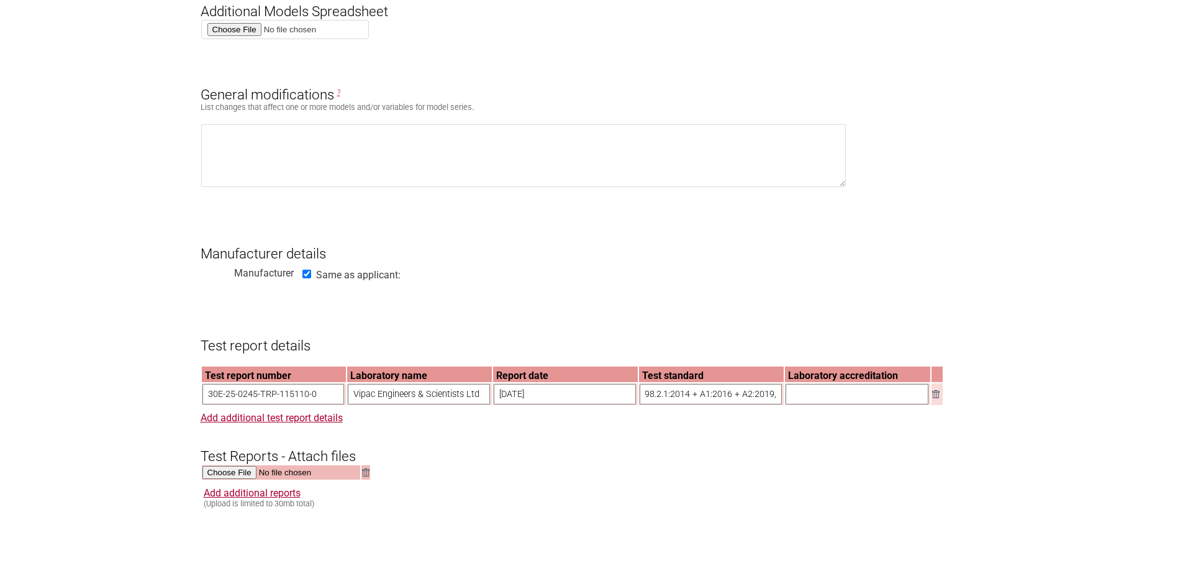
click at [770, 404] on input "AS/NZS 60598.2.1:2014 + A1:2016 + A2:2019," at bounding box center [711, 394] width 142 height 20
paste input "AS/NZS 60598.1:2017 + A1:2017 + A2:2020"
type input "AS/NZS 60598.2.1:2014 + A1:2016 + A2:2019, AS/NZS 60598.1:2017 + A1:2017 + A2:2…"
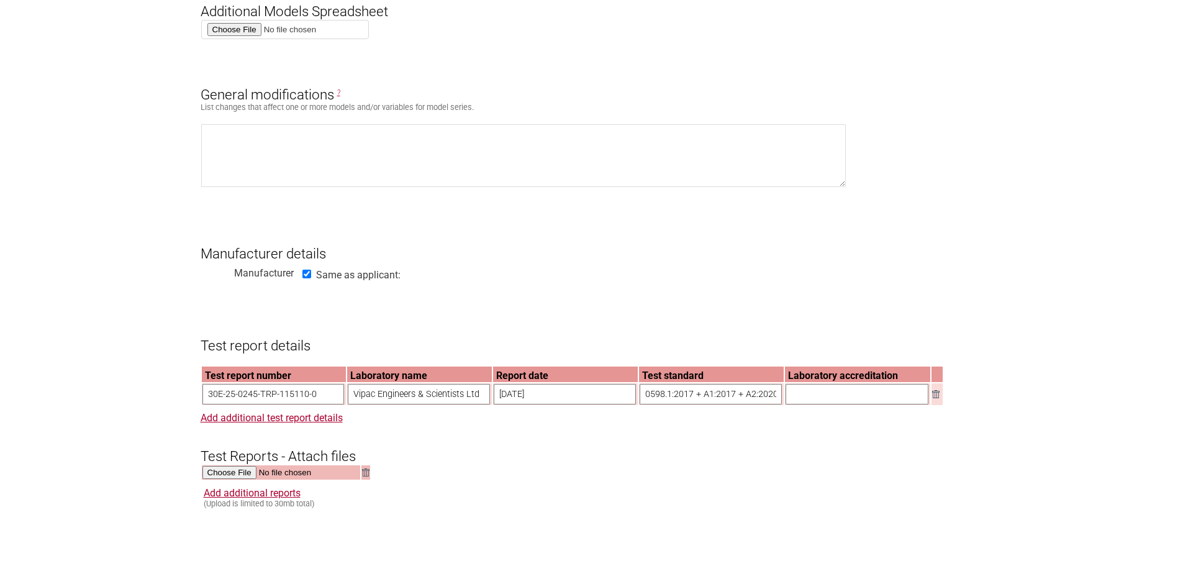
scroll to position [0, 0]
click at [806, 403] on input "text" at bounding box center [857, 394] width 143 height 20
type input "NATA"
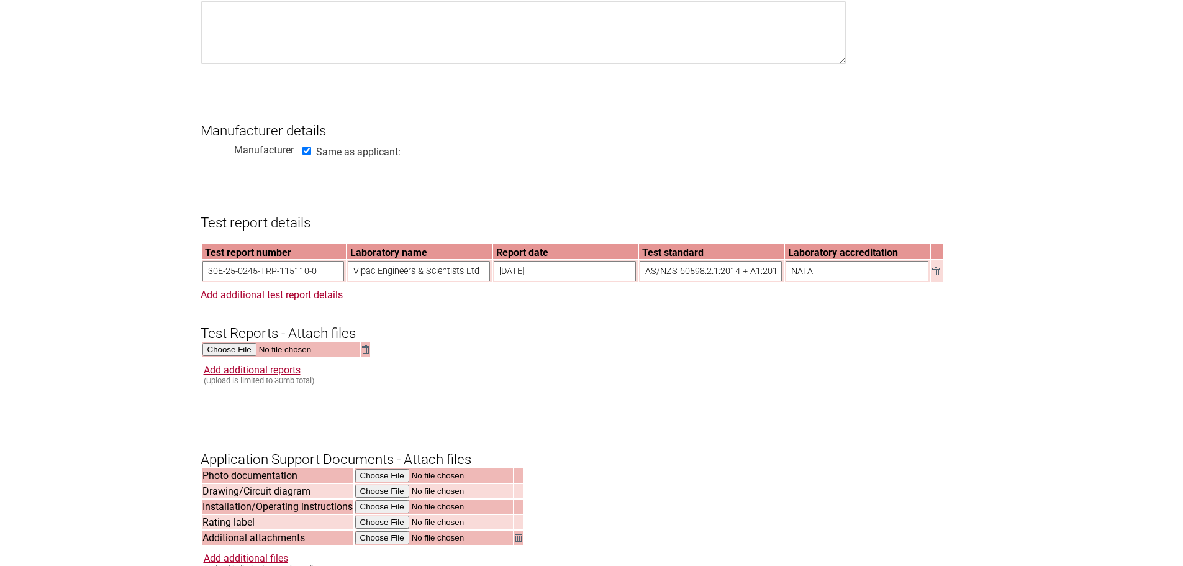
scroll to position [932, 0]
click at [225, 356] on input "file" at bounding box center [281, 349] width 158 height 14
type input "C:\fakepath\30E-25-0245-TRP-115110-0 - Electrical Safety Report.pdf"
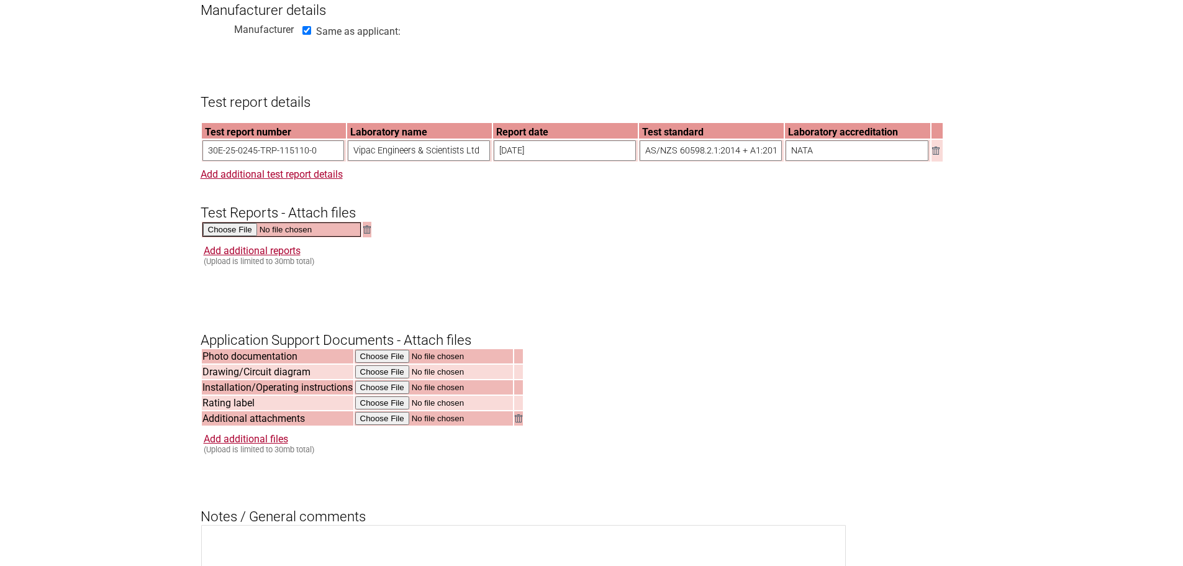
scroll to position [1056, 0]
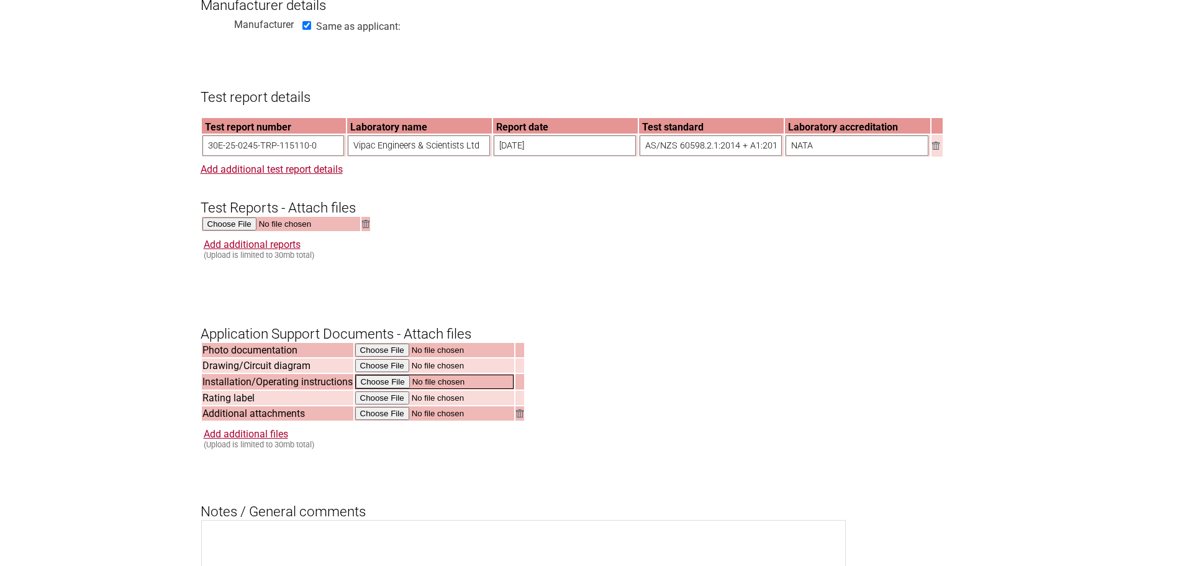
click at [374, 389] on input "file" at bounding box center [434, 381] width 158 height 14
type input "C:\fakepath\Lunarglow_V1Mirror_Manuals#2.pdf"
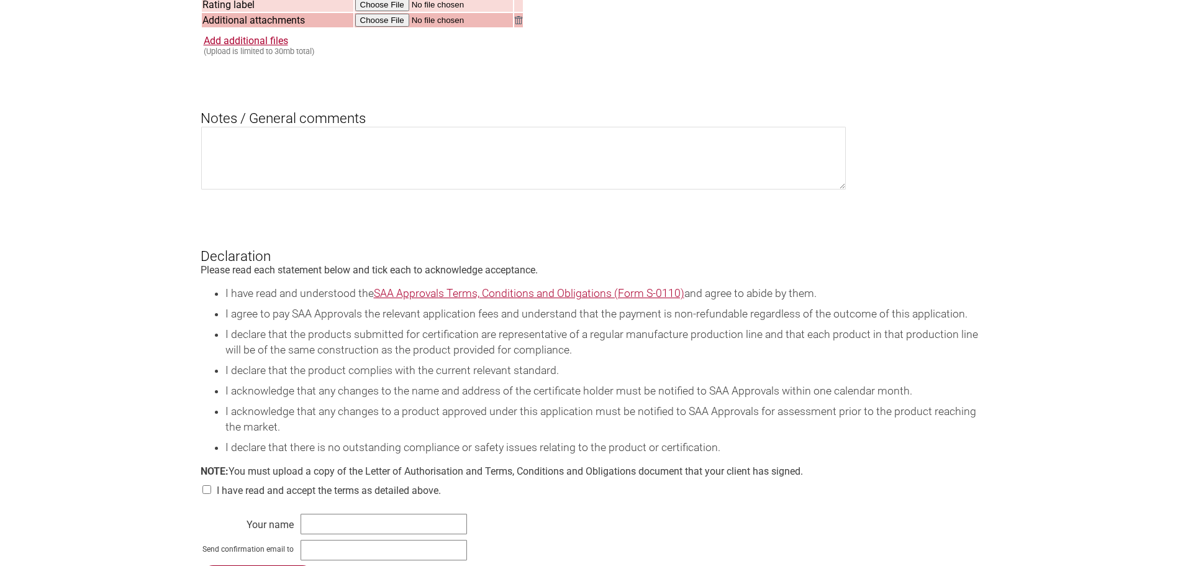
scroll to position [1677, 0]
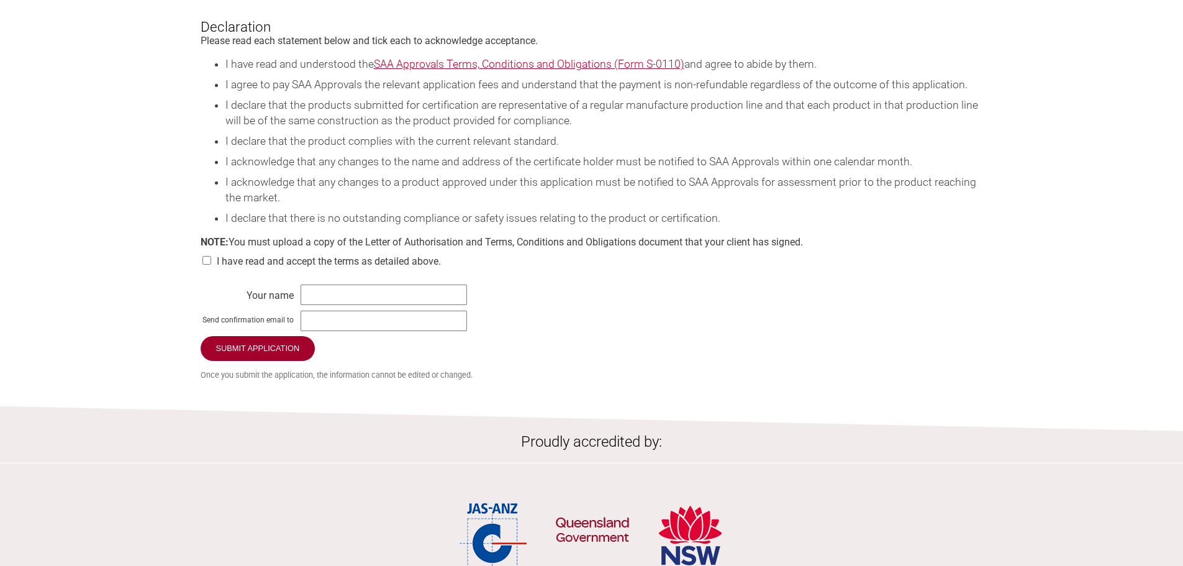
click at [205, 265] on input "checkbox" at bounding box center [207, 260] width 12 height 9
checkbox input "true"
click at [336, 305] on input "text" at bounding box center [384, 294] width 166 height 20
type input "[PERSON_NAME]"
type input "[PERSON_NAME][EMAIL_ADDRESS][DOMAIN_NAME]"
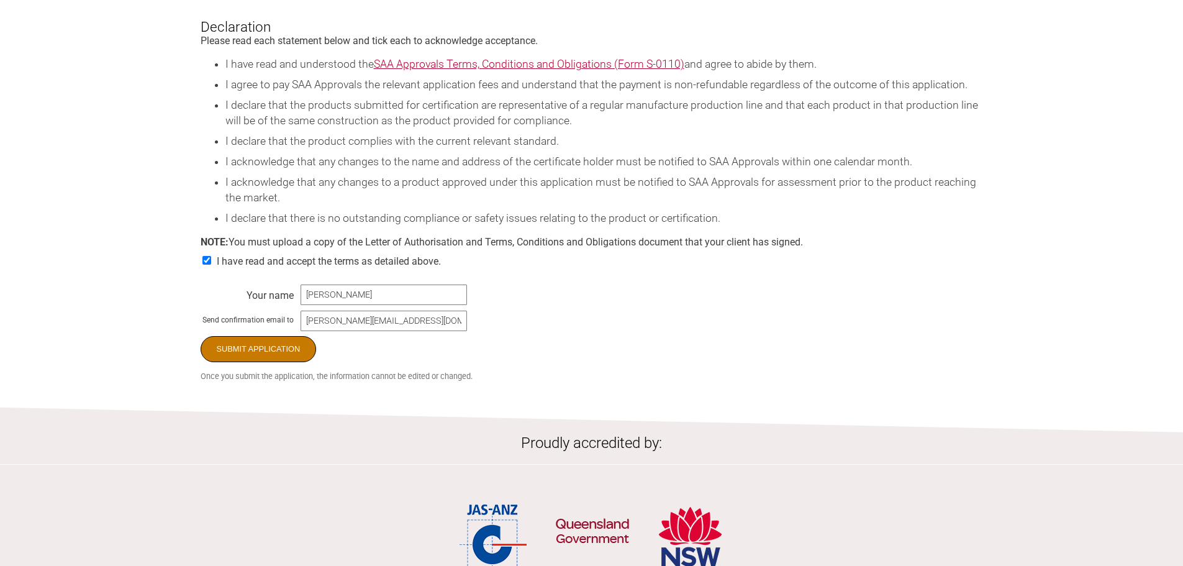
click at [267, 362] on input "Submit Application" at bounding box center [259, 349] width 116 height 26
